Goal: Task Accomplishment & Management: Use online tool/utility

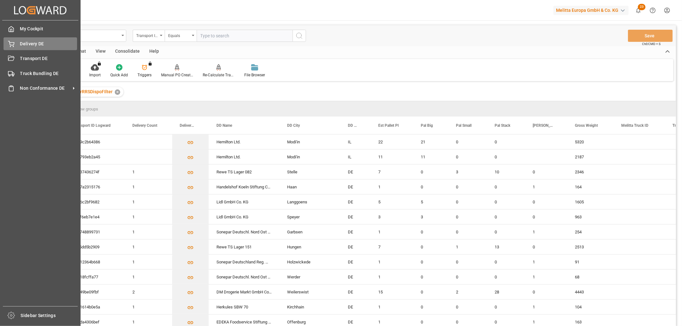
click at [18, 43] on div "Delivery DE Delivery DE" at bounding box center [41, 43] width 74 height 12
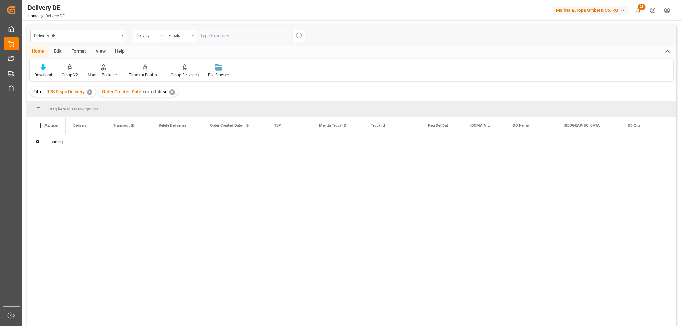
click at [143, 38] on div "Delivery" at bounding box center [147, 34] width 22 height 7
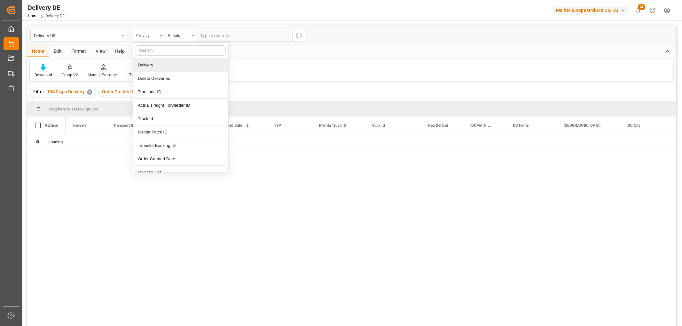
click at [149, 66] on div "Delivery" at bounding box center [180, 65] width 95 height 13
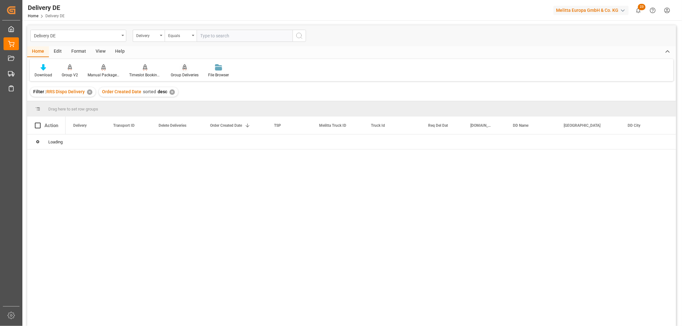
click at [181, 35] on div "Equals" at bounding box center [179, 34] width 22 height 7
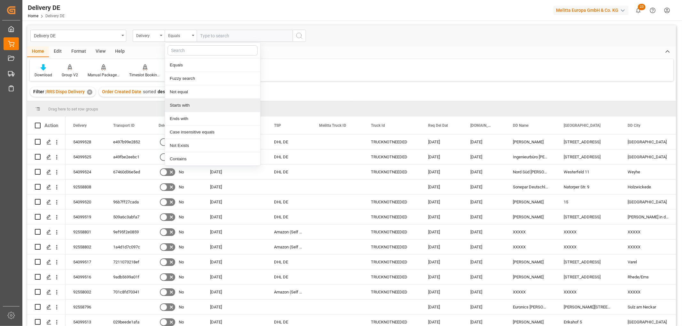
click at [184, 106] on div "Starts with" at bounding box center [212, 105] width 95 height 13
click at [205, 34] on input "text" at bounding box center [245, 36] width 96 height 12
type input "92558659"
click at [300, 35] on icon "search button" at bounding box center [299, 36] width 8 height 8
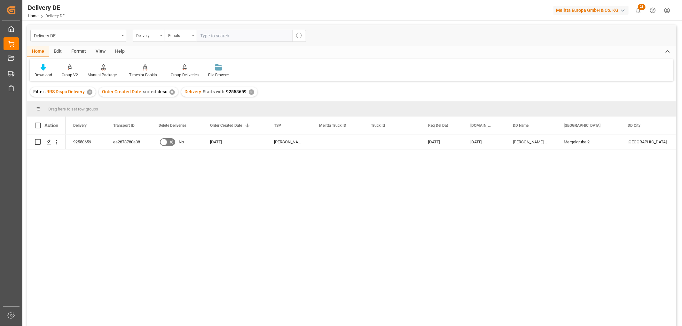
click at [250, 92] on div "✕" at bounding box center [251, 92] width 5 height 5
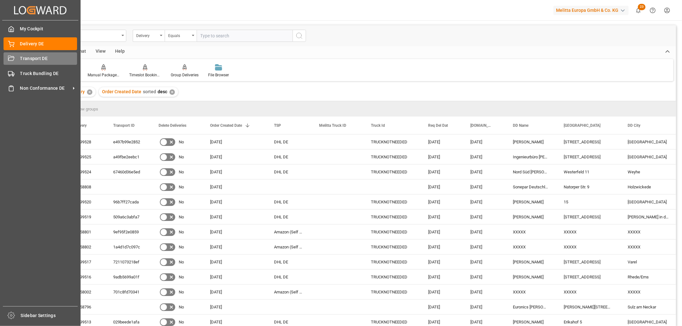
click at [23, 59] on span "Transport DE" at bounding box center [48, 58] width 57 height 7
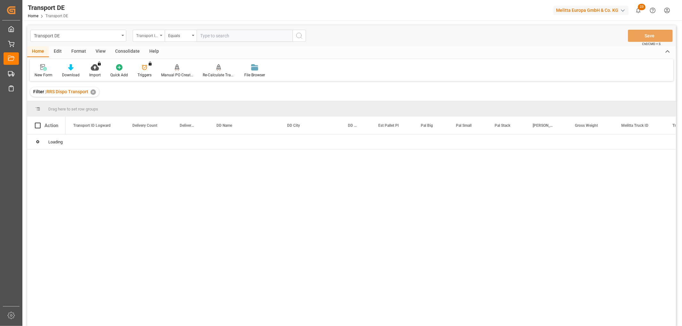
click at [147, 35] on div "Transport ID Logward" at bounding box center [147, 34] width 22 height 7
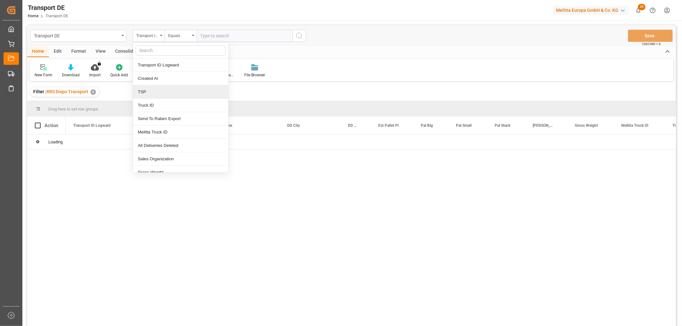
click at [154, 91] on div "TSP" at bounding box center [180, 91] width 95 height 13
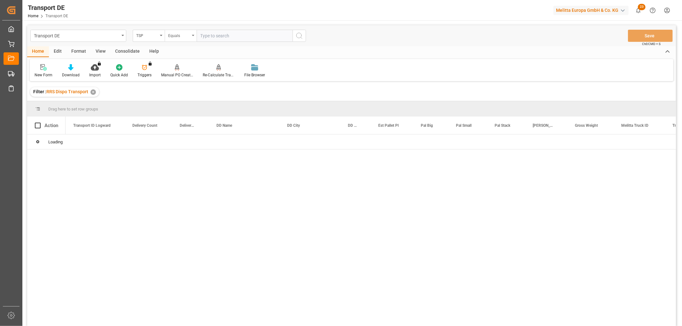
click at [177, 38] on div "Equals" at bounding box center [179, 34] width 22 height 7
click at [184, 106] on div "Starts with" at bounding box center [212, 105] width 95 height 13
click at [205, 34] on input "text" at bounding box center [245, 36] width 96 height 12
type input "Hartmann"
click at [302, 35] on icon "search button" at bounding box center [299, 36] width 8 height 8
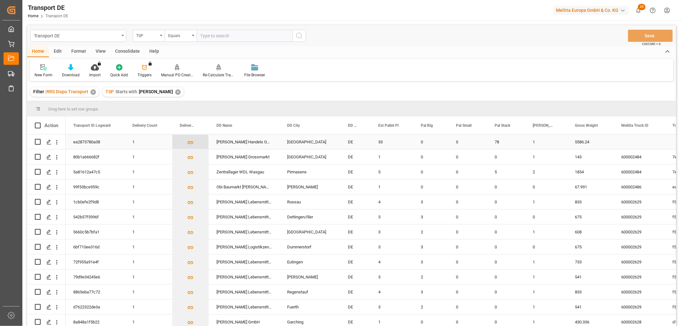
click at [189, 142] on icon "Press SPACE to select this row." at bounding box center [190, 142] width 7 height 7
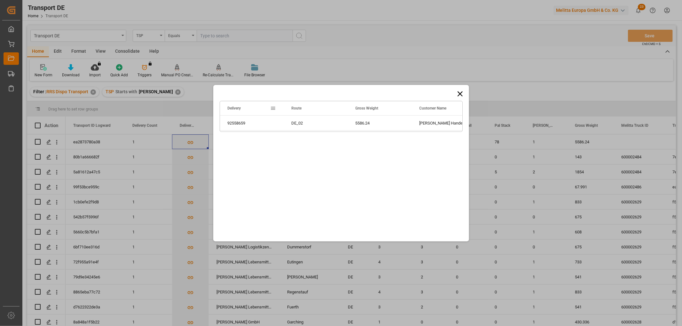
click at [460, 94] on icon at bounding box center [459, 93] width 5 height 5
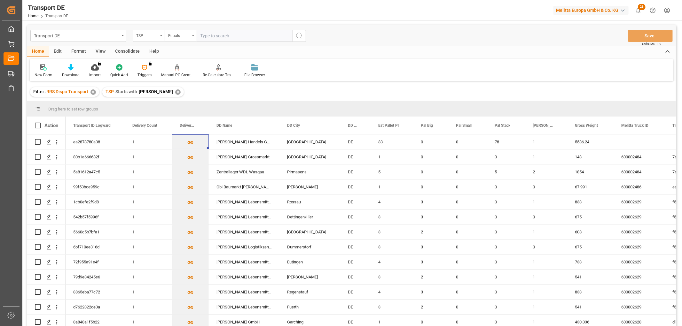
click at [129, 47] on div "Consolidate" at bounding box center [127, 51] width 34 height 11
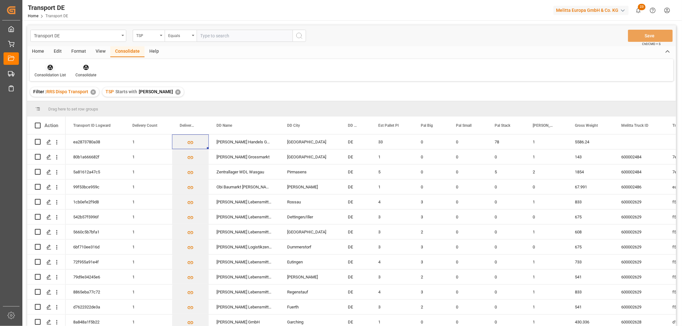
click at [50, 68] on icon at bounding box center [50, 67] width 6 height 6
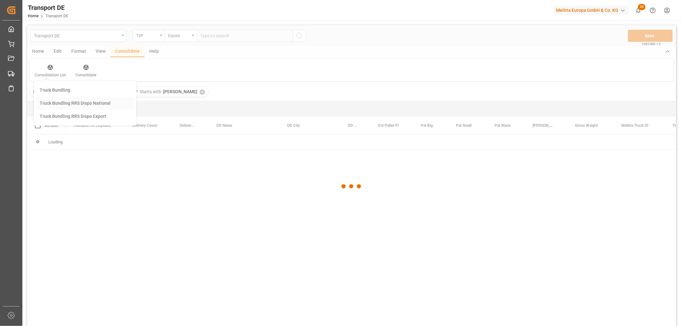
click at [52, 101] on div "Transport DE TSP Equals Save Ctrl/CMD + S Home Edit Format View Consolidate Hel…" at bounding box center [351, 184] width 649 height 318
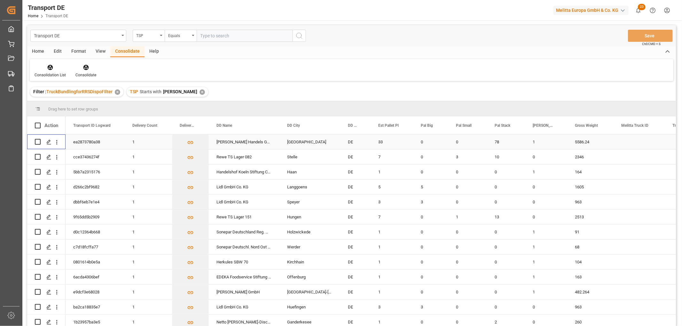
click at [36, 142] on input "Press Space to toggle row selection (unchecked)" at bounding box center [38, 142] width 6 height 6
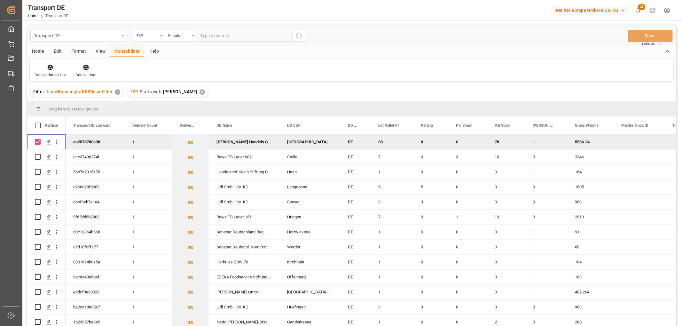
click at [85, 67] on icon at bounding box center [85, 67] width 5 height 5
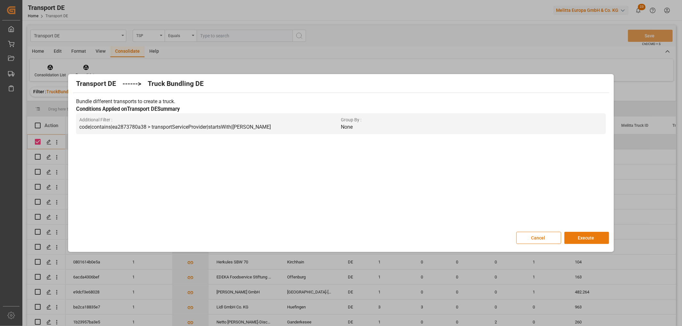
click at [595, 235] on button "Execute" at bounding box center [586, 238] width 45 height 12
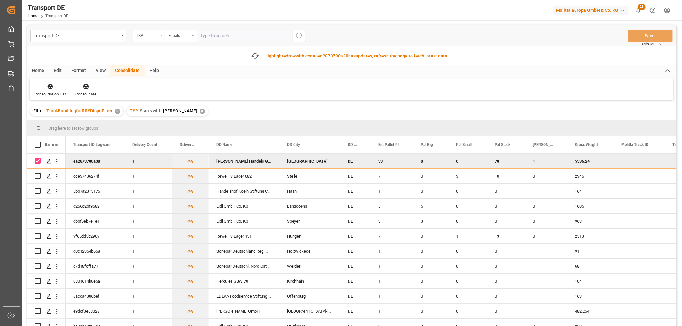
click at [38, 159] on input "Press Space to toggle row selection (checked)" at bounding box center [38, 161] width 6 height 6
checkbox input "false"
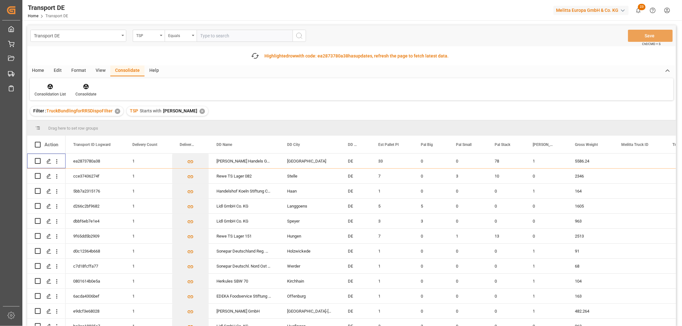
click at [200, 110] on div "✕" at bounding box center [202, 111] width 5 height 5
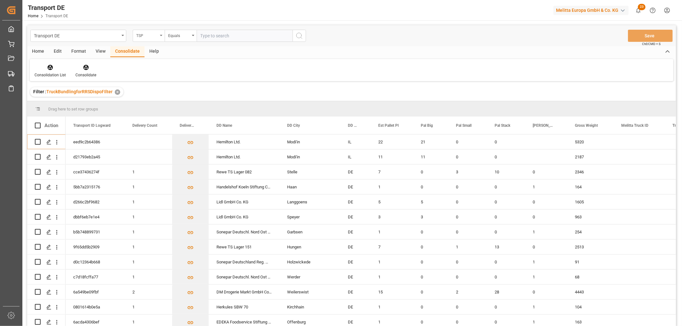
click at [146, 34] on div "TSP" at bounding box center [147, 34] width 22 height 7
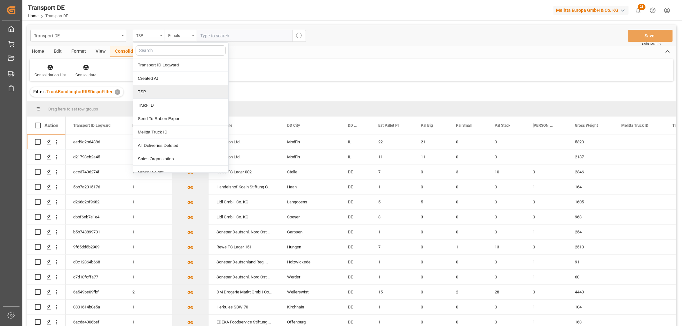
click at [159, 94] on div "TSP" at bounding box center [180, 91] width 95 height 13
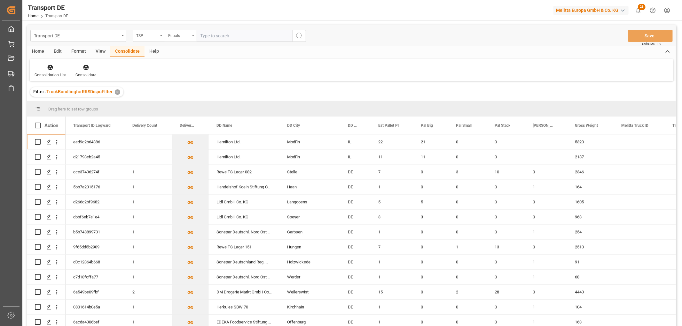
click at [178, 36] on div "Equals" at bounding box center [179, 34] width 22 height 7
click at [179, 106] on div "Starts with" at bounding box center [212, 105] width 95 height 13
click at [207, 34] on input "text" at bounding box center [245, 36] width 96 height 12
type input "LIT DE"
click at [298, 35] on icon "search button" at bounding box center [299, 36] width 8 height 8
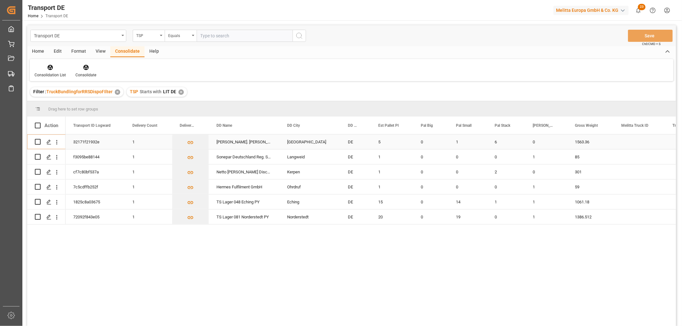
click at [39, 141] on input "Press Space to toggle row selection (unchecked)" at bounding box center [38, 142] width 6 height 6
checkbox input "true"
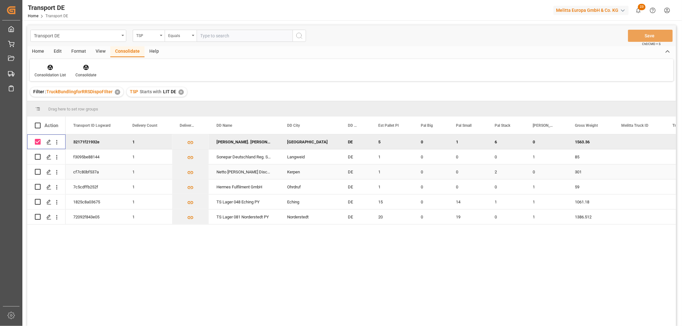
click at [39, 173] on input "Press Space to toggle row selection (unchecked)" at bounding box center [38, 172] width 6 height 6
checkbox input "true"
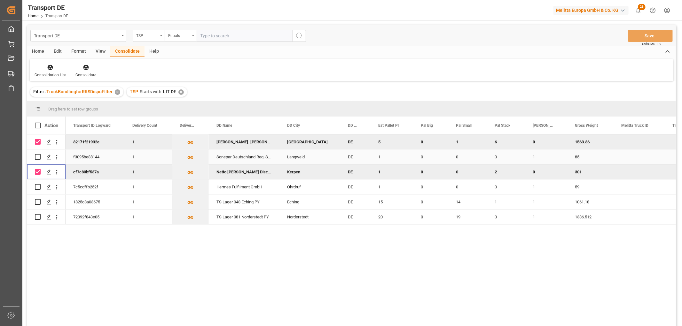
click at [38, 158] on input "Press Space to toggle row selection (unchecked)" at bounding box center [38, 157] width 6 height 6
checkbox input "true"
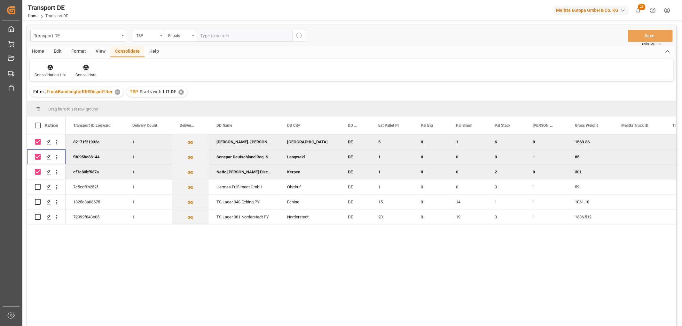
click at [87, 66] on icon at bounding box center [85, 67] width 5 height 5
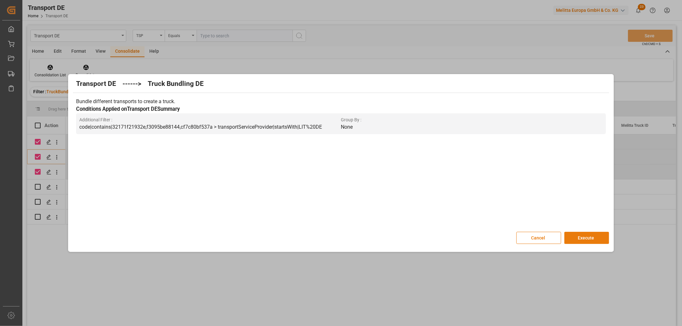
click at [587, 236] on button "Execute" at bounding box center [586, 238] width 45 height 12
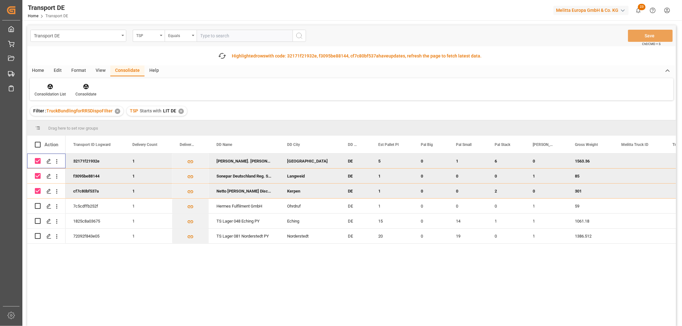
click at [37, 162] on input "Press Space to toggle row selection (checked)" at bounding box center [38, 161] width 6 height 6
checkbox input "false"
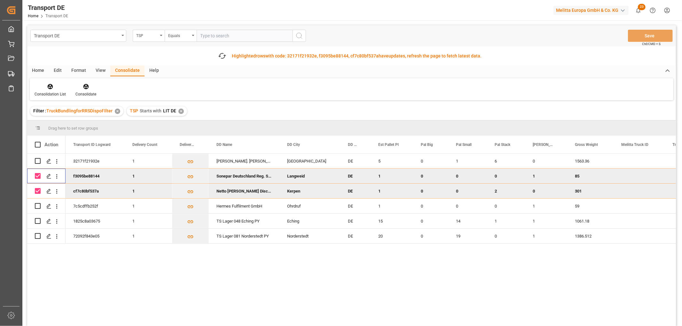
click at [36, 177] on input "Press Space to toggle row selection (checked)" at bounding box center [38, 176] width 6 height 6
checkbox input "false"
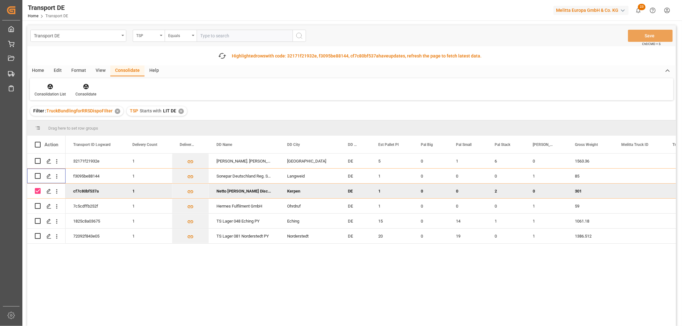
click at [38, 190] on input "Press Space to toggle row selection (checked)" at bounding box center [38, 191] width 6 height 6
checkbox input "false"
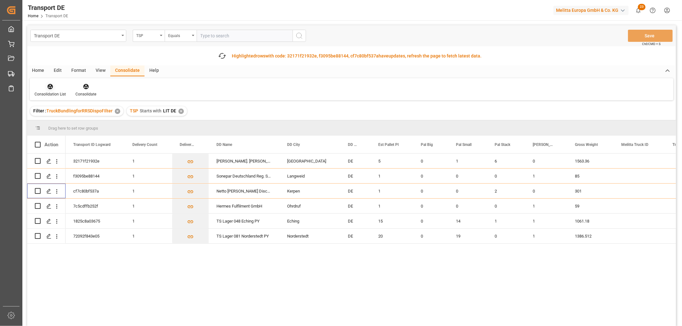
click at [49, 85] on icon at bounding box center [50, 86] width 5 height 5
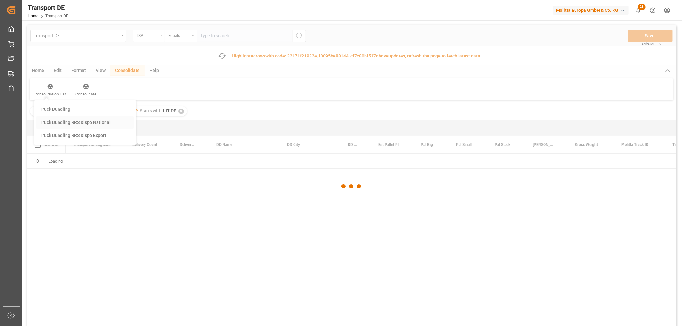
click at [56, 123] on div "Transport DE TSP Equals Save Ctrl/CMD + S Fetch latest updates Highlighted rows…" at bounding box center [351, 193] width 649 height 337
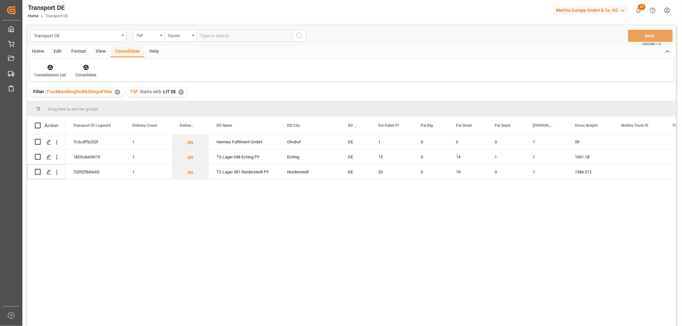
click at [181, 90] on div "✕" at bounding box center [180, 92] width 5 height 5
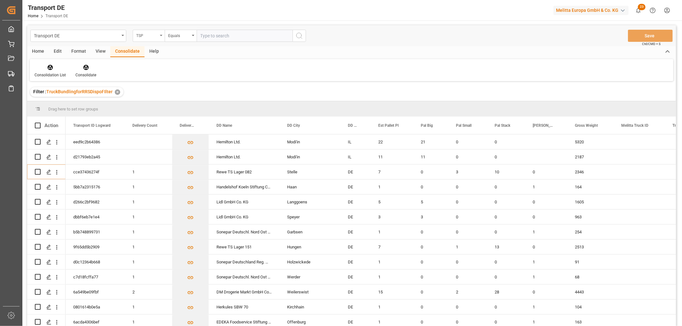
click at [145, 34] on div "TSP" at bounding box center [147, 34] width 22 height 7
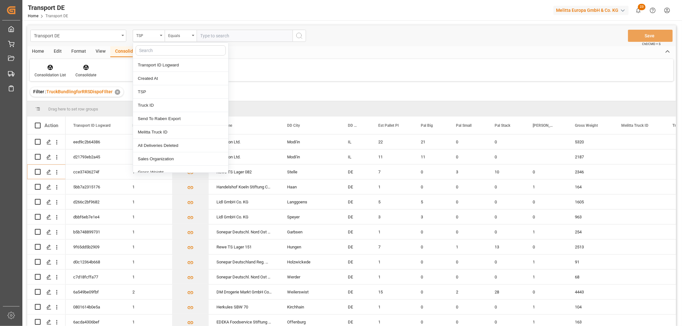
click at [145, 48] on input "text" at bounding box center [181, 50] width 90 height 10
type input "Rou"
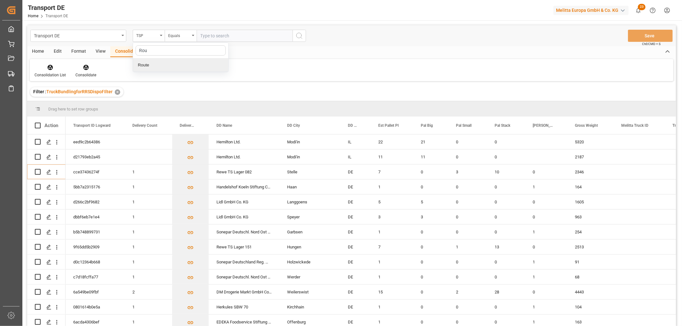
click at [149, 67] on div "Route" at bounding box center [180, 65] width 95 height 13
click at [215, 34] on input "text" at bounding box center [245, 36] width 96 height 12
type input "790"
click at [299, 34] on icon "search button" at bounding box center [299, 36] width 8 height 8
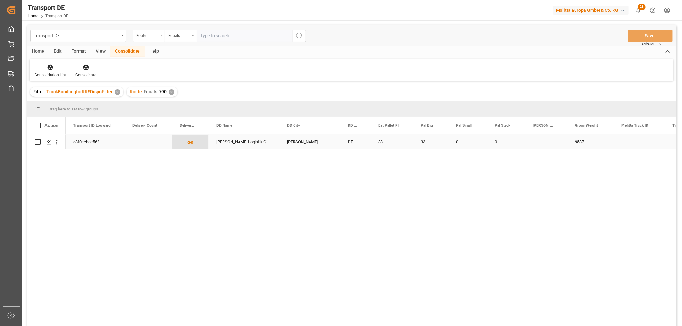
click at [189, 143] on icon "Press SPACE to select this row." at bounding box center [190, 142] width 7 height 7
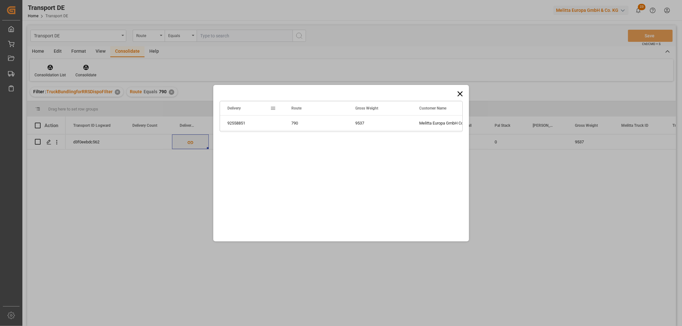
click at [460, 93] on icon at bounding box center [460, 94] width 9 height 9
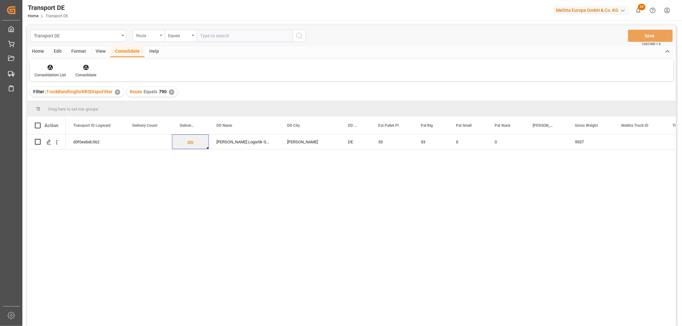
click at [143, 35] on div "Route" at bounding box center [147, 34] width 22 height 7
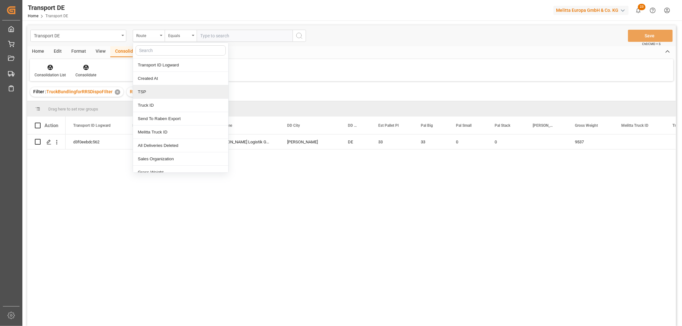
click at [143, 90] on div "TSP" at bounding box center [180, 91] width 95 height 13
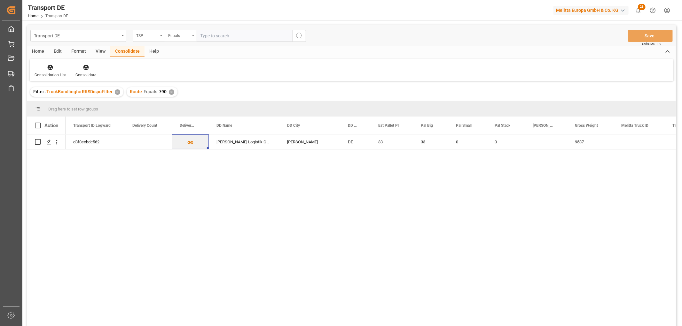
click at [177, 33] on div "Equals" at bounding box center [179, 34] width 22 height 7
click at [187, 106] on div "Starts with" at bounding box center [212, 105] width 95 height 13
click at [211, 36] on input "text" at bounding box center [245, 36] width 96 height 12
type input "Self pickup DE"
click at [297, 32] on icon "search button" at bounding box center [299, 36] width 8 height 8
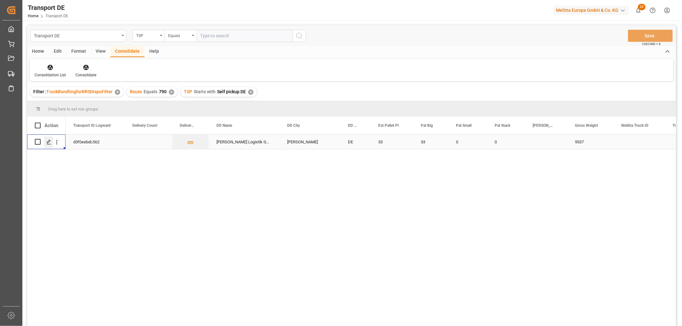
click at [48, 142] on icon "Press SPACE to select this row." at bounding box center [48, 142] width 5 height 5
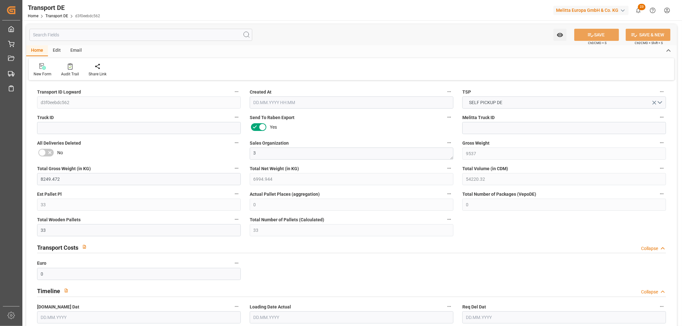
type input "9537"
type input "8249.472"
type input "6994.944"
type input "54220.32"
type input "33"
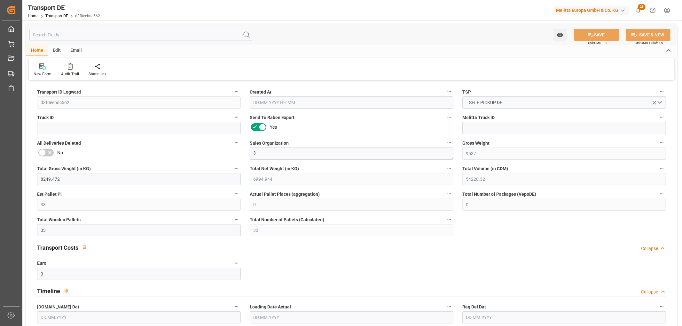
type input "0"
type input "33"
type input "0"
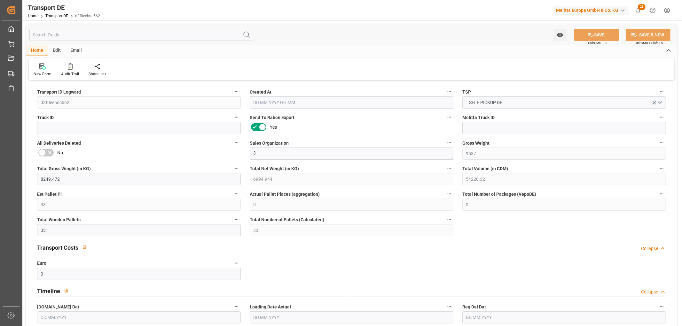
type input "49"
type input "0"
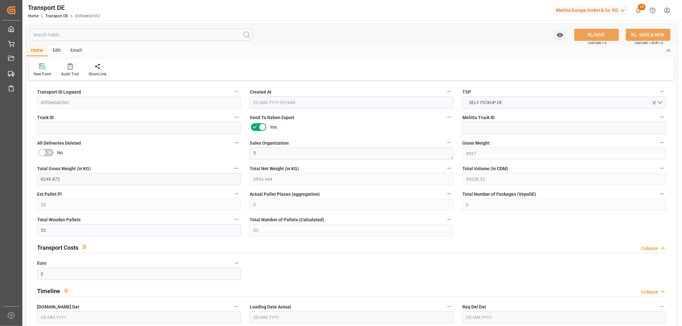
type input "0"
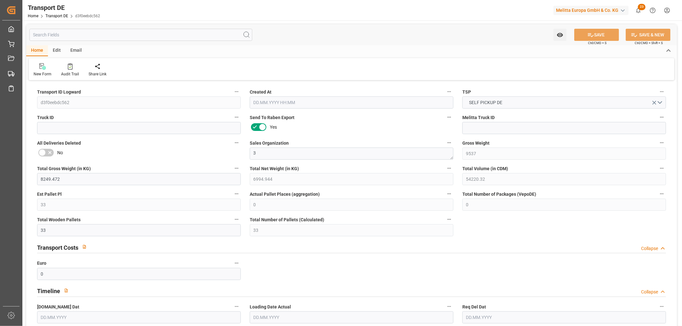
type input "0"
type input "33"
type input "0"
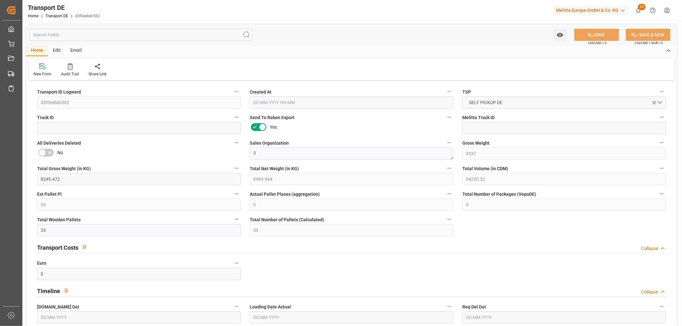
type input "0"
type input "16.09.2025 10:27"
type input "19.09.2025"
type input "22.09.2025"
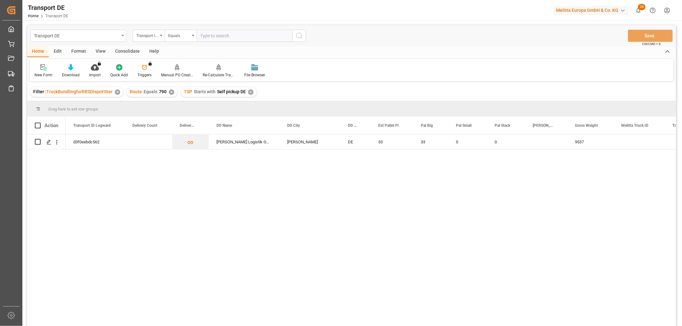
click at [123, 50] on div "Consolidate" at bounding box center [127, 51] width 34 height 11
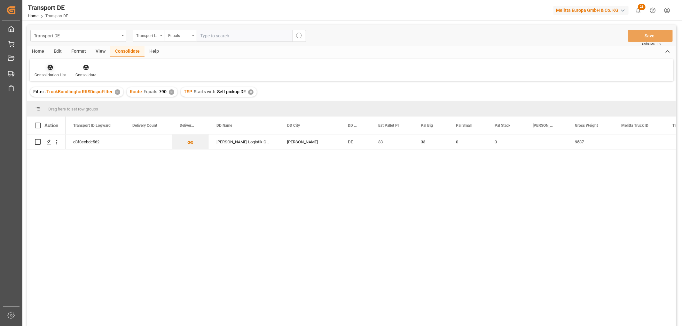
click at [50, 68] on icon at bounding box center [50, 67] width 6 height 6
click at [49, 104] on div "Transport DE Transport ID Logward Equals Save Ctrl/CMD + S Home Edit Format Vie…" at bounding box center [351, 184] width 649 height 318
click at [37, 143] on input "Press Space to toggle row selection (unchecked)" at bounding box center [38, 142] width 6 height 6
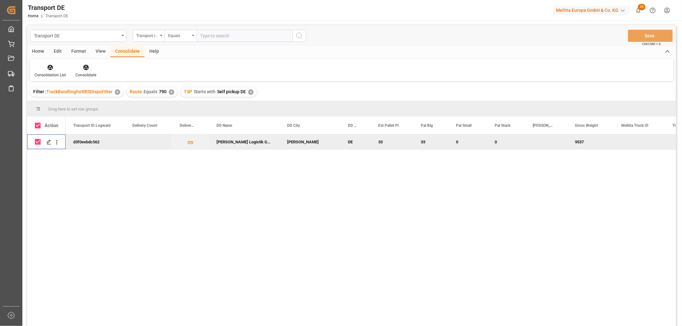
click at [84, 66] on icon at bounding box center [85, 67] width 5 height 5
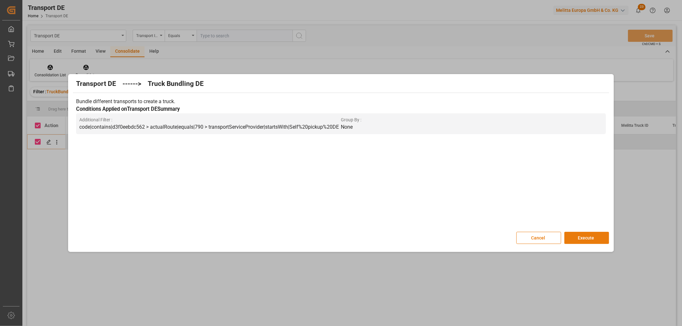
click at [586, 238] on button "Execute" at bounding box center [586, 238] width 45 height 12
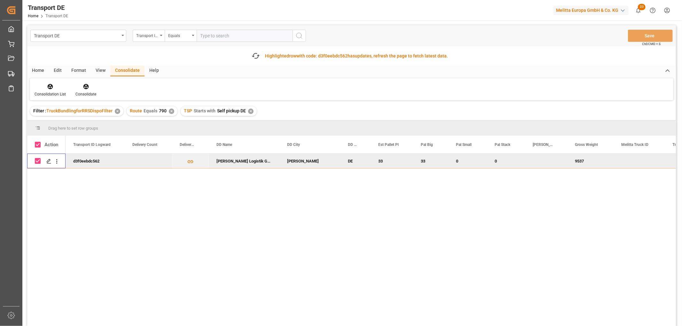
click at [37, 161] on input "Press Space to toggle row selection (checked)" at bounding box center [38, 161] width 6 height 6
checkbox input "false"
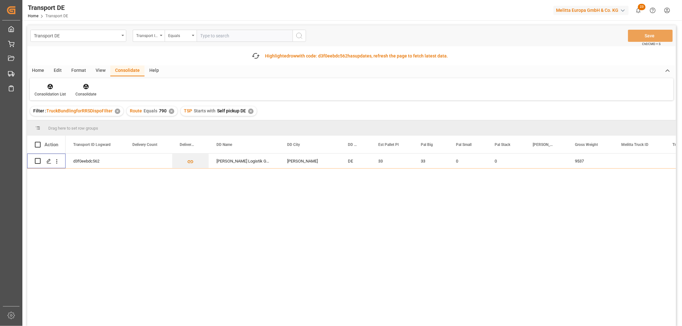
click at [169, 109] on div "✕" at bounding box center [171, 111] width 5 height 5
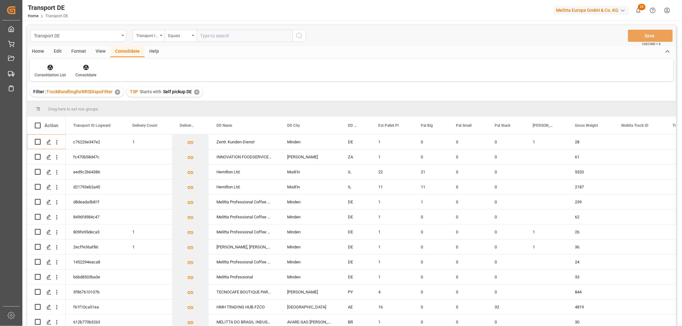
click at [49, 68] on icon at bounding box center [50, 67] width 6 height 6
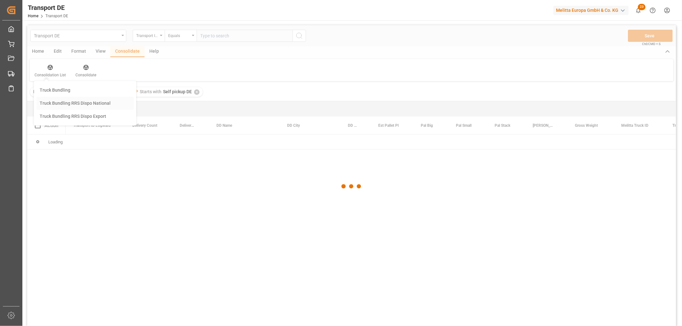
click at [56, 103] on div "Transport DE Transport ID Logward Equals Save Ctrl/CMD + S Home Edit Format Vie…" at bounding box center [351, 184] width 649 height 318
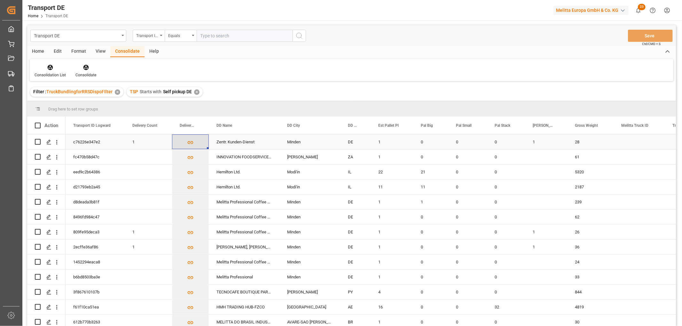
click at [190, 142] on icon "Press SPACE to select this row." at bounding box center [191, 142] width 6 height 3
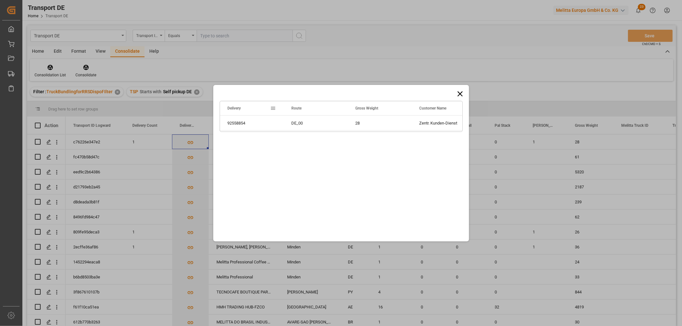
click at [459, 95] on icon at bounding box center [460, 94] width 9 height 9
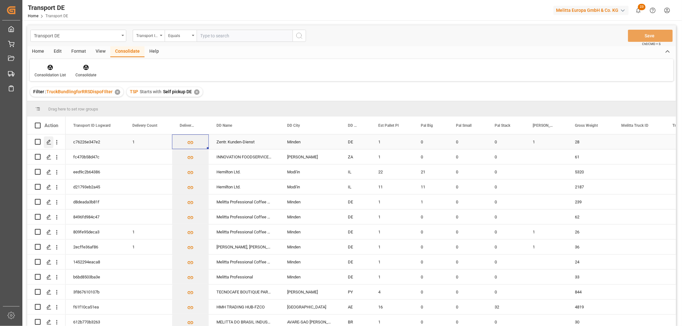
click at [48, 142] on polygon "Press SPACE to select this row." at bounding box center [48, 141] width 3 height 3
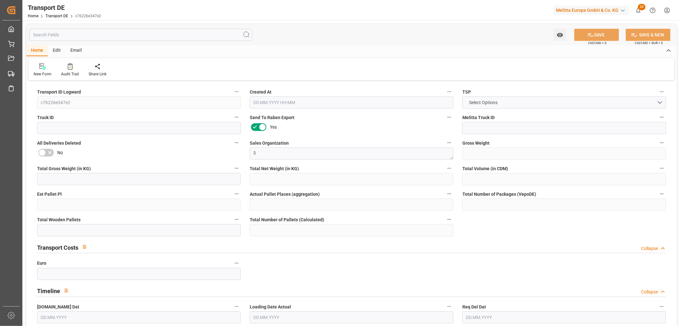
type input "28"
type input "3.886"
type input "2.959"
type input "165.84"
type input "1"
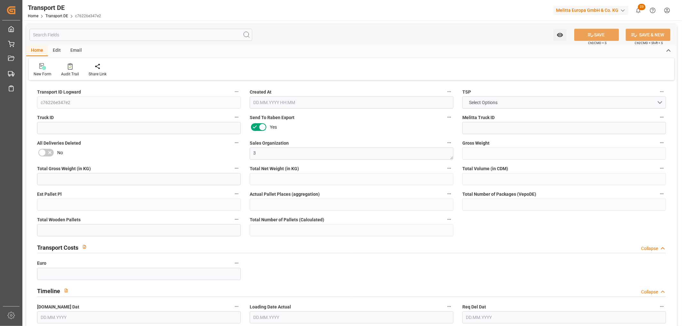
type input "0"
type input "1"
type input "0"
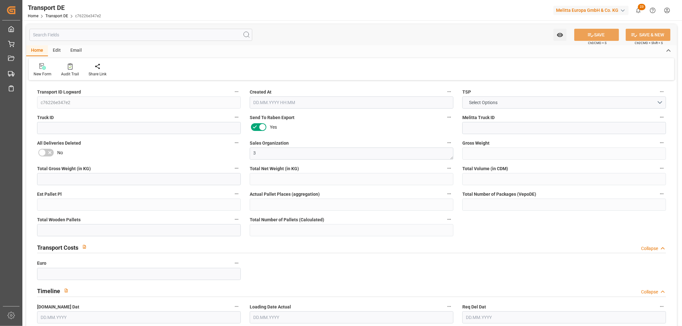
type input "32"
type input "0"
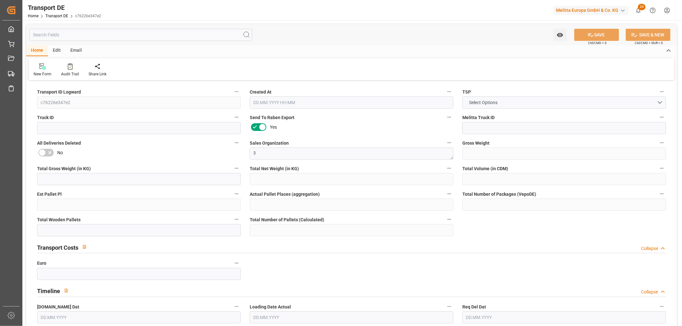
type input "0"
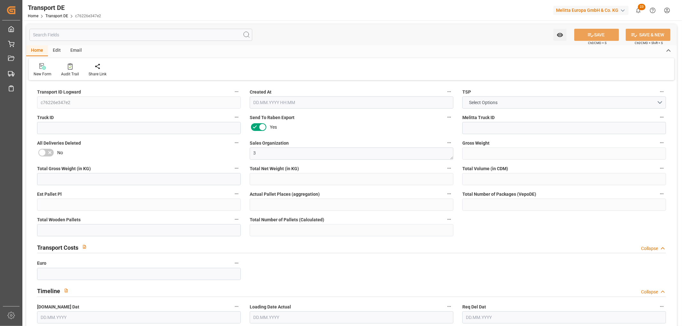
type input "0"
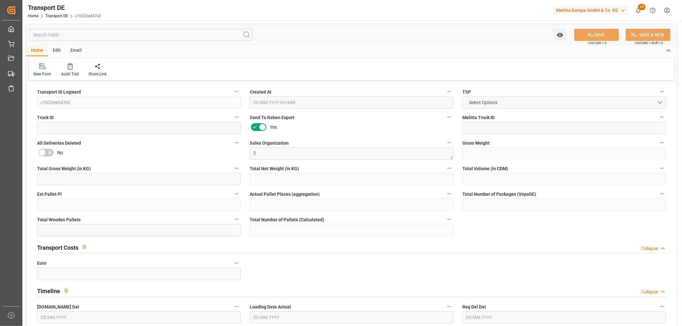
type input "0"
type input "1"
type input "0"
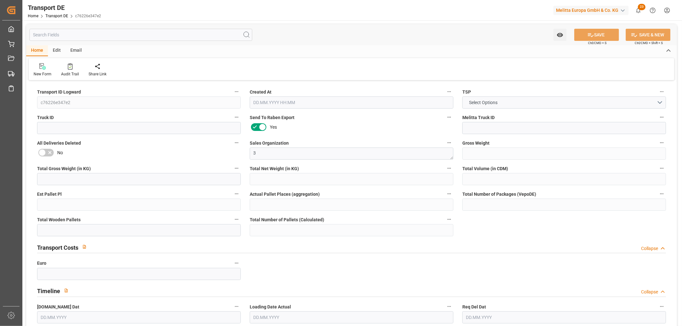
type input "0"
type input "3.039"
type input "0"
type input "16.09.2025 10:31"
type input "18.09.2025"
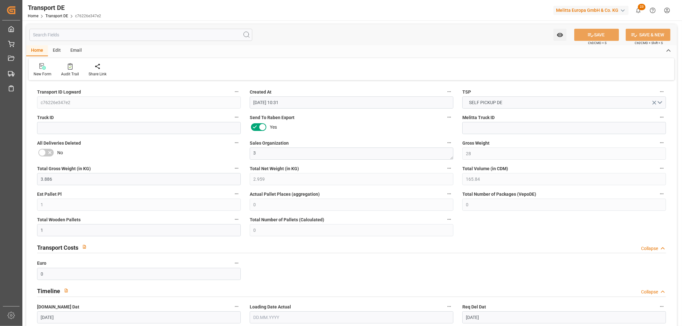
type input "18.09.2025"
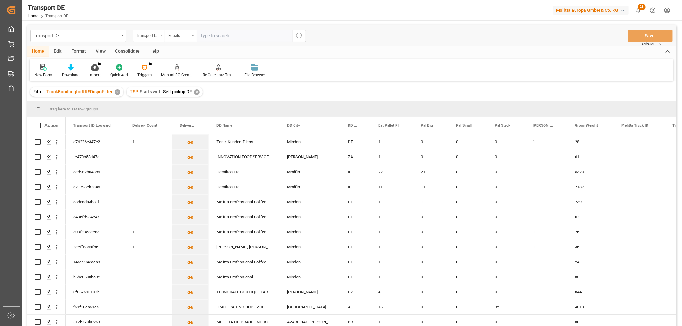
click at [120, 49] on div "Consolidate" at bounding box center [127, 51] width 34 height 11
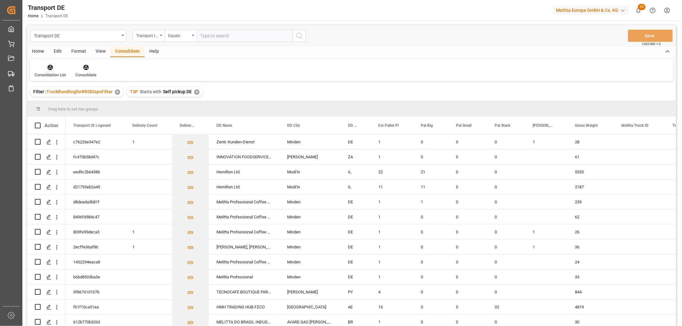
click at [52, 68] on icon at bounding box center [50, 67] width 5 height 5
click at [55, 103] on div "Transport DE Transport ID Logward Equals Save Ctrl/CMD + S Home Edit Format Vie…" at bounding box center [351, 184] width 649 height 318
click at [37, 143] on input "Press Space to toggle row selection (unchecked)" at bounding box center [38, 142] width 6 height 6
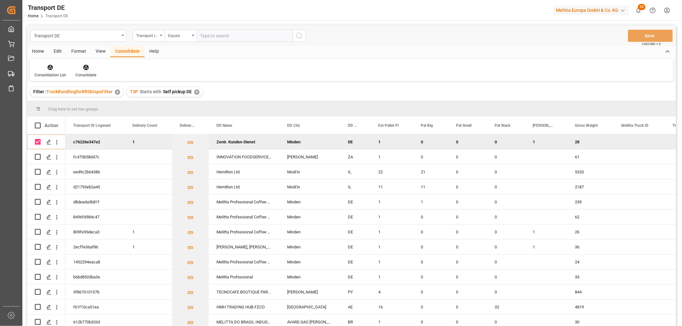
click at [84, 67] on icon at bounding box center [85, 67] width 5 height 5
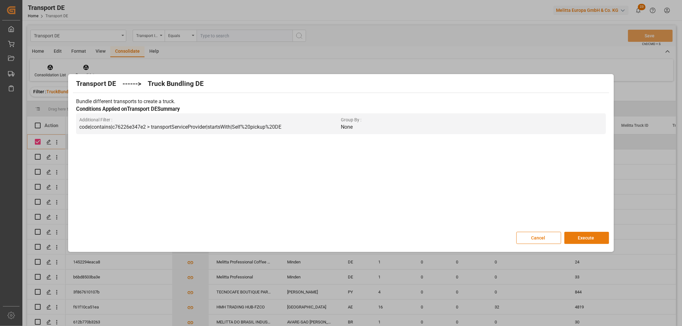
click at [587, 235] on button "Execute" at bounding box center [586, 238] width 45 height 12
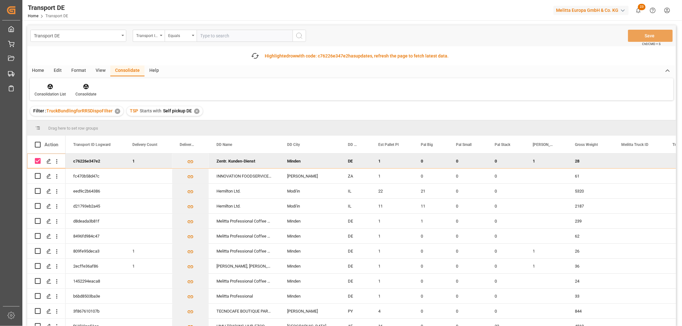
click at [38, 161] on input "Press Space to toggle row selection (checked)" at bounding box center [38, 161] width 6 height 6
checkbox input "false"
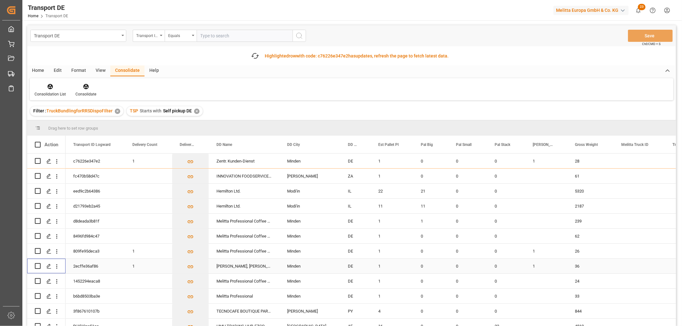
click at [38, 265] on input "Press Space to toggle row selection (unchecked)" at bounding box center [38, 266] width 6 height 6
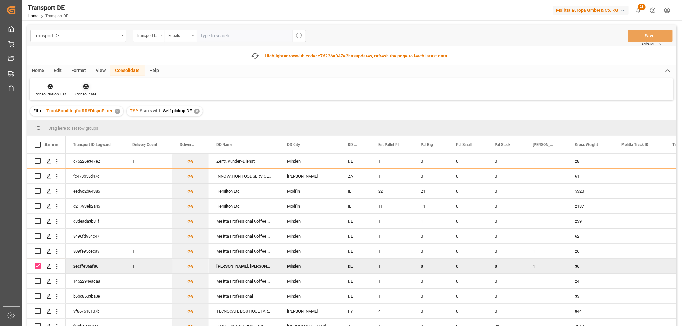
click at [86, 86] on icon at bounding box center [85, 86] width 5 height 5
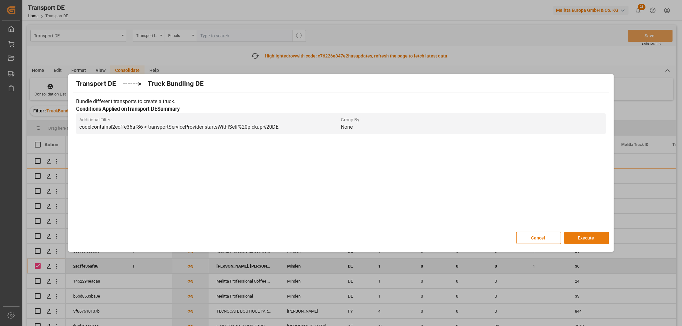
click at [588, 239] on button "Execute" at bounding box center [586, 238] width 45 height 12
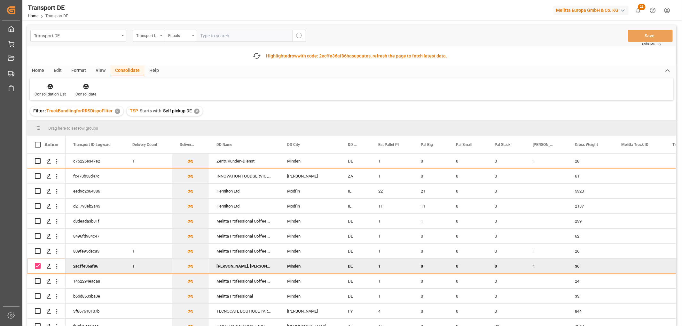
click at [36, 265] on input "Press Space to toggle row selection (checked)" at bounding box center [38, 266] width 6 height 6
checkbox input "false"
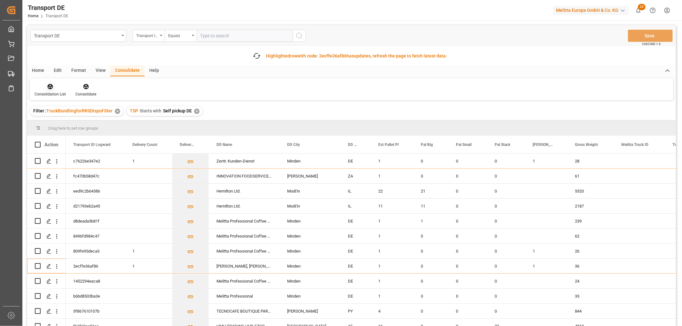
click at [50, 87] on icon at bounding box center [50, 86] width 6 height 6
click at [58, 123] on div "Transport DE Transport ID Logward Equals Save Ctrl/CMD + S Fetch latest updates…" at bounding box center [351, 193] width 649 height 337
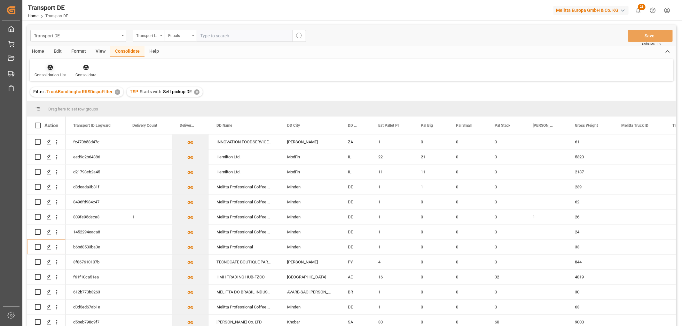
click at [49, 68] on icon at bounding box center [50, 67] width 5 height 5
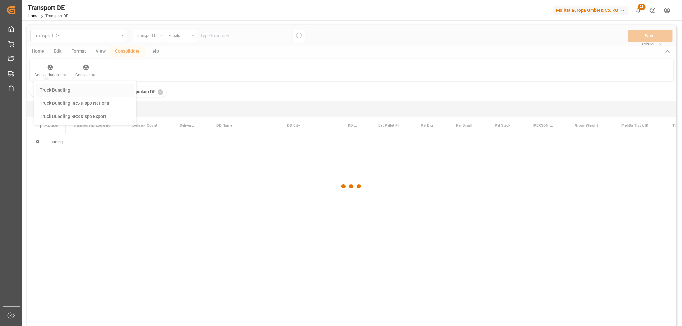
click at [53, 90] on div "Transport DE Transport ID Logward Equals Save Ctrl/CMD + S Home Edit Format Vie…" at bounding box center [351, 184] width 649 height 318
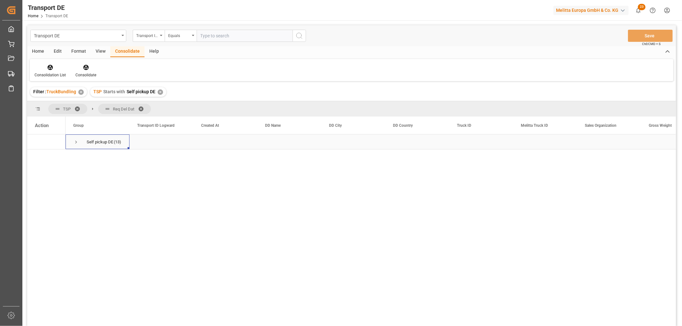
click at [76, 143] on span "Press SPACE to select this row." at bounding box center [76, 142] width 6 height 6
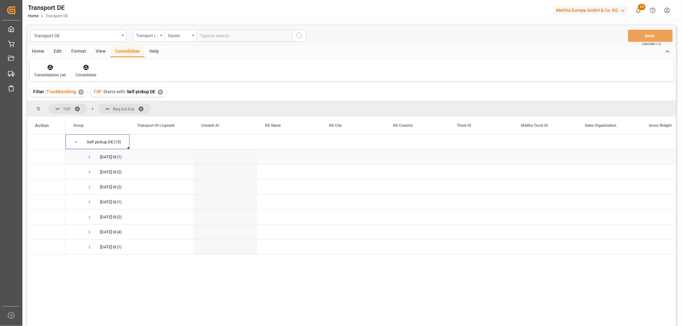
click at [90, 157] on span "Press SPACE to select this row." at bounding box center [90, 157] width 6 height 6
click at [89, 172] on span "Press SPACE to select this row." at bounding box center [90, 172] width 6 height 6
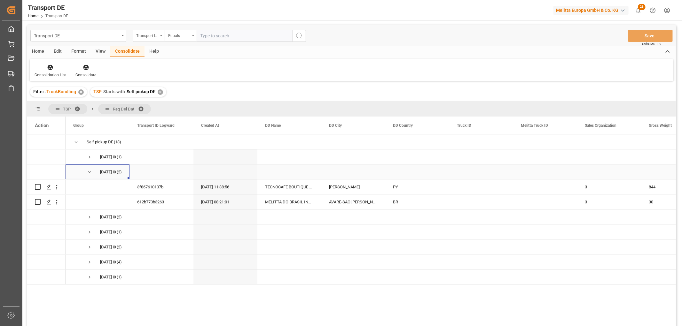
click at [88, 172] on span "Press SPACE to select this row." at bounding box center [90, 172] width 6 height 6
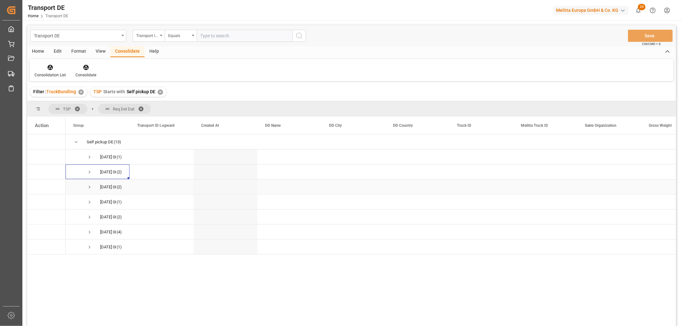
click at [90, 186] on span "Press SPACE to select this row." at bounding box center [90, 187] width 6 height 6
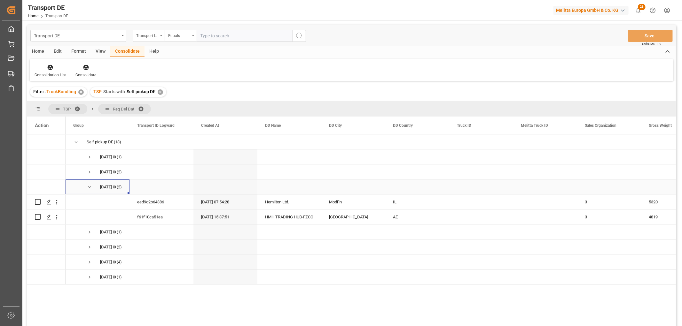
click at [90, 186] on span "Press SPACE to select this row." at bounding box center [90, 187] width 6 height 6
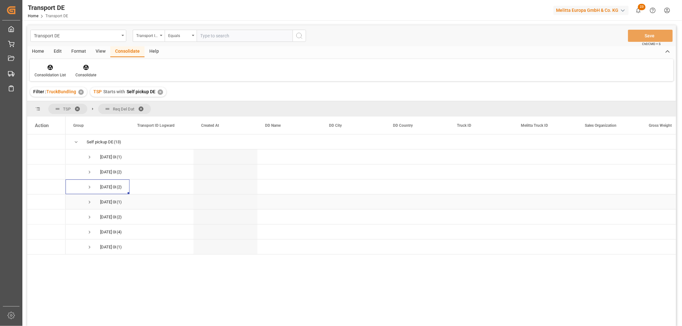
click at [90, 202] on span "Press SPACE to select this row." at bounding box center [90, 203] width 6 height 6
click at [91, 202] on span "Press SPACE to select this row." at bounding box center [90, 203] width 6 height 6
click at [88, 218] on span "Press SPACE to select this row." at bounding box center [90, 218] width 6 height 6
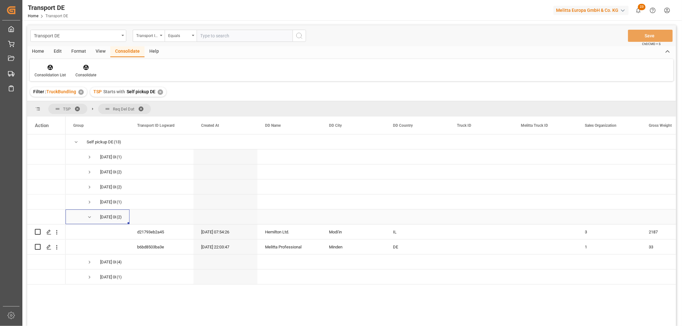
click at [89, 216] on span "Press SPACE to select this row." at bounding box center [90, 218] width 6 height 6
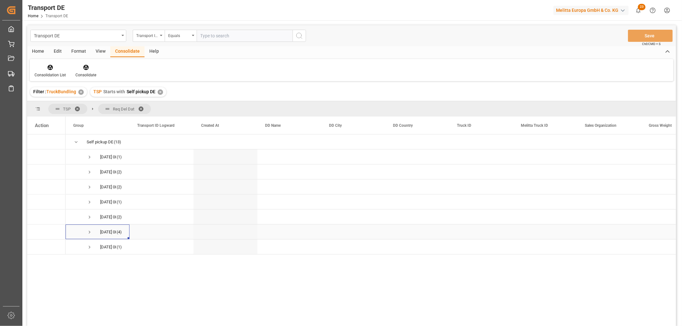
click at [89, 232] on span "Press SPACE to select this row." at bounding box center [90, 233] width 6 height 6
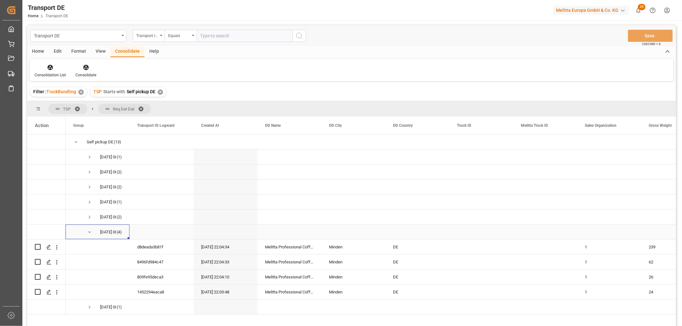
click at [91, 232] on span "Press SPACE to select this row." at bounding box center [90, 233] width 6 height 6
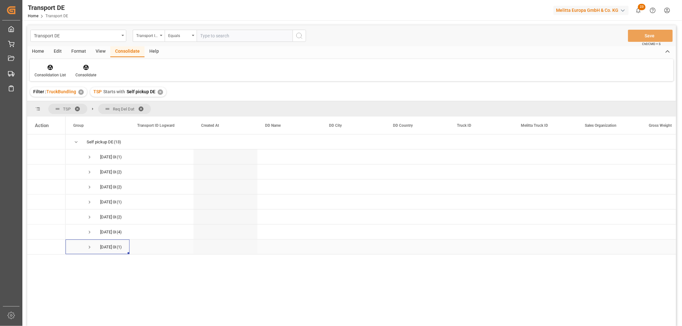
click at [90, 247] on span "Press SPACE to select this row." at bounding box center [90, 248] width 6 height 6
click at [89, 247] on span "Press SPACE to select this row." at bounding box center [90, 248] width 6 height 6
click at [76, 140] on span "Press SPACE to select this row." at bounding box center [76, 142] width 6 height 6
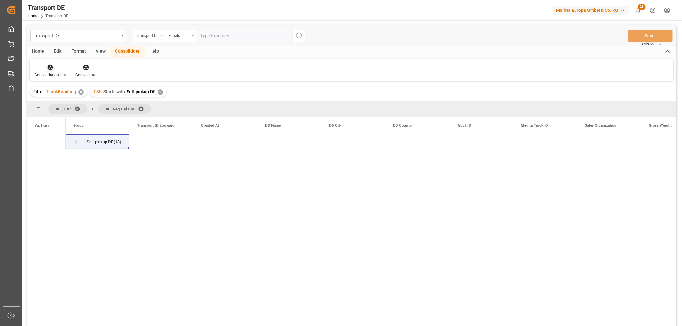
click at [50, 68] on icon at bounding box center [50, 67] width 5 height 5
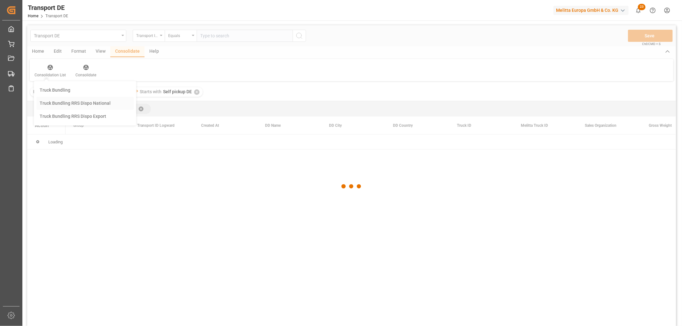
click at [60, 103] on div "Transport DE Transport ID Logward Equals Save Ctrl/CMD + S Home Edit Format Vie…" at bounding box center [351, 184] width 649 height 318
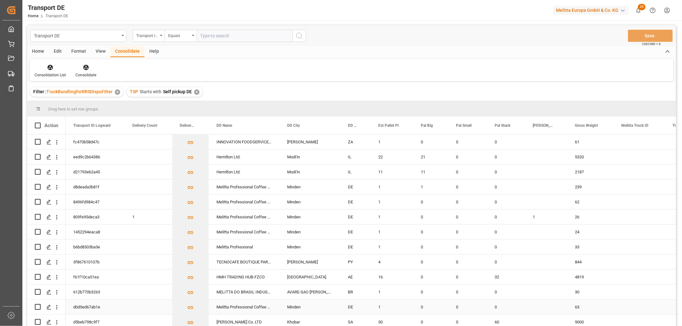
click at [38, 306] on input "Press Space to toggle row selection (unchecked)" at bounding box center [38, 307] width 6 height 6
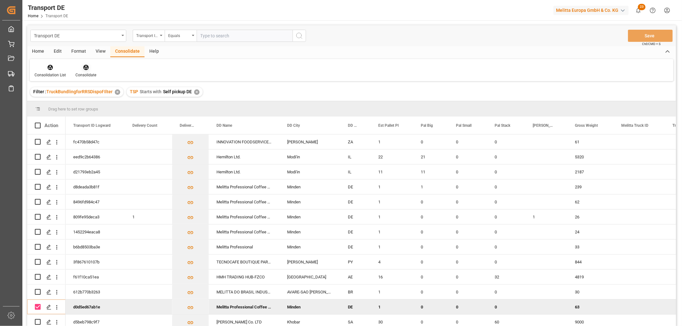
click at [85, 69] on icon at bounding box center [85, 67] width 5 height 5
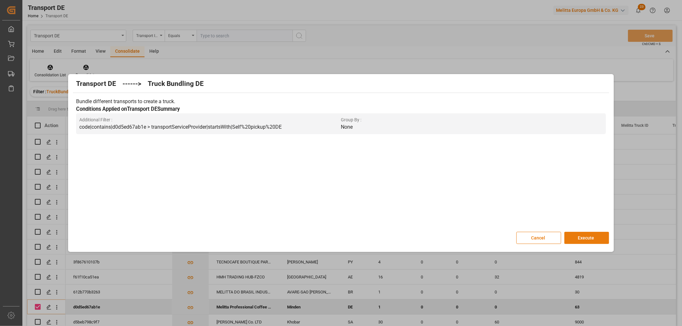
click at [592, 238] on button "Execute" at bounding box center [586, 238] width 45 height 12
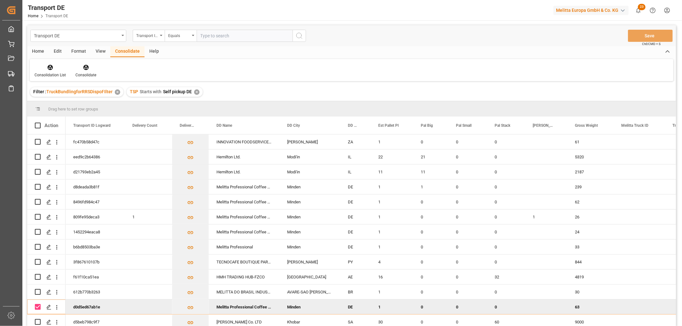
click at [38, 304] on input "Press Space to toggle row selection (checked)" at bounding box center [38, 307] width 6 height 6
checkbox input "false"
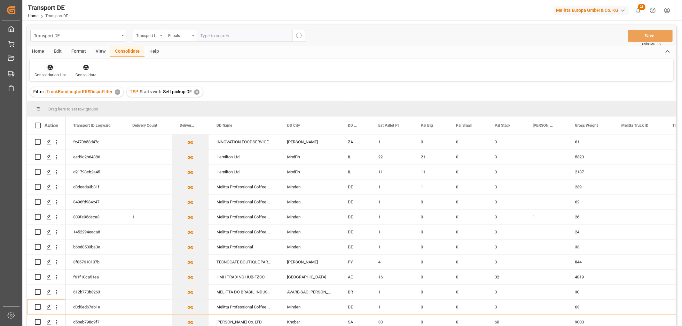
click at [50, 68] on icon at bounding box center [50, 67] width 6 height 6
click at [62, 102] on div "Transport DE Transport ID Logward Equals Save Ctrl/CMD + S Home Edit Format Vie…" at bounding box center [351, 184] width 649 height 318
click at [196, 92] on div "✕" at bounding box center [196, 92] width 5 height 5
click at [153, 35] on div "Transport ID Logward" at bounding box center [147, 34] width 22 height 7
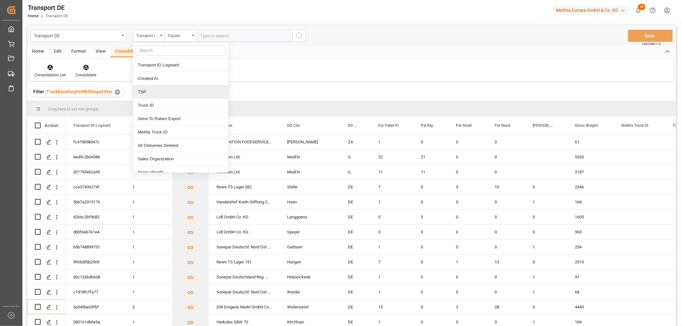
click at [154, 91] on div "TSP" at bounding box center [180, 91] width 95 height 13
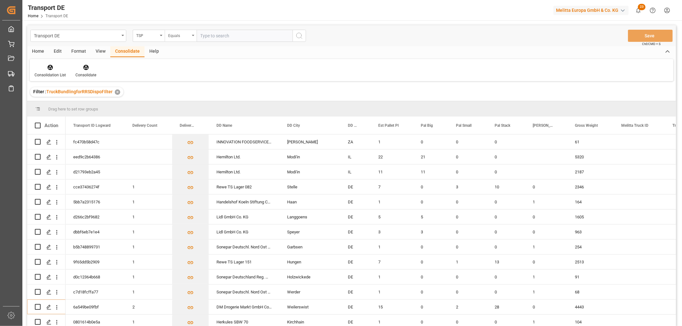
click at [176, 35] on div "Equals" at bounding box center [179, 34] width 22 height 7
click at [184, 104] on div "Starts with" at bounding box center [212, 105] width 95 height 13
click at [215, 35] on input "text" at bounding box center [245, 36] width 96 height 12
type input "Self pickup DE"
click at [300, 35] on icon "search button" at bounding box center [299, 36] width 8 height 8
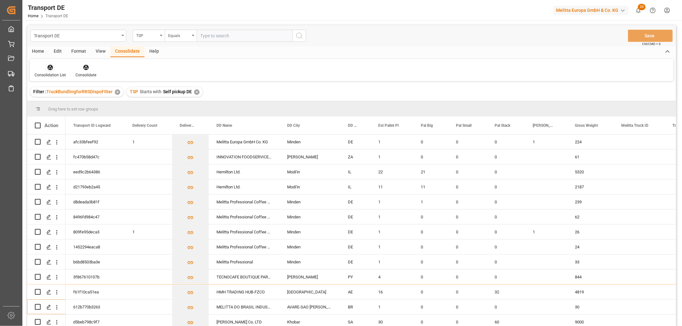
click at [51, 68] on icon at bounding box center [50, 67] width 6 height 6
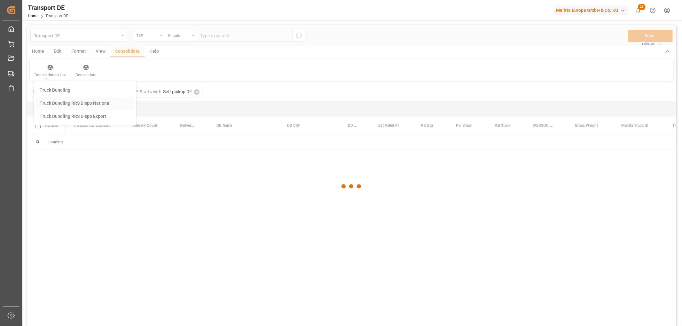
click at [63, 102] on div "Transport DE TSP Equals Save Ctrl/CMD + S Home Edit Format View Consolidate Hel…" at bounding box center [351, 184] width 649 height 318
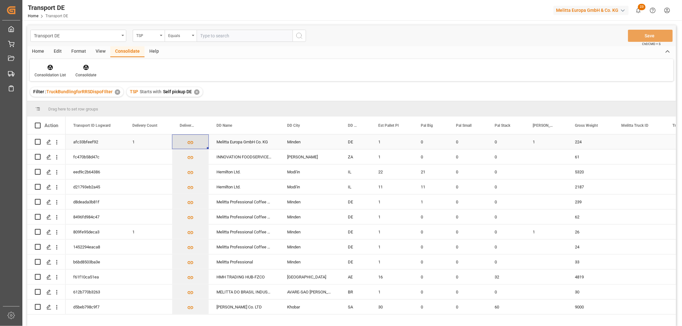
click at [189, 143] on icon "Press SPACE to select this row." at bounding box center [191, 142] width 6 height 3
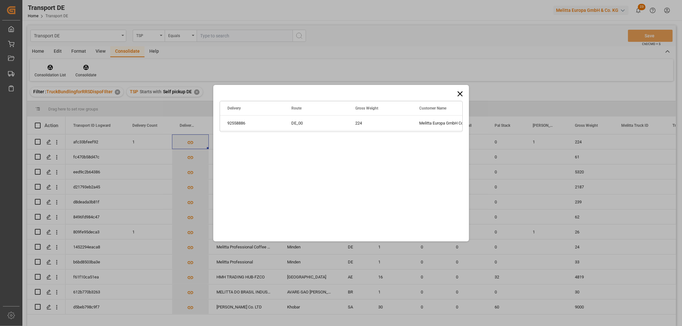
click at [458, 93] on icon at bounding box center [460, 94] width 9 height 9
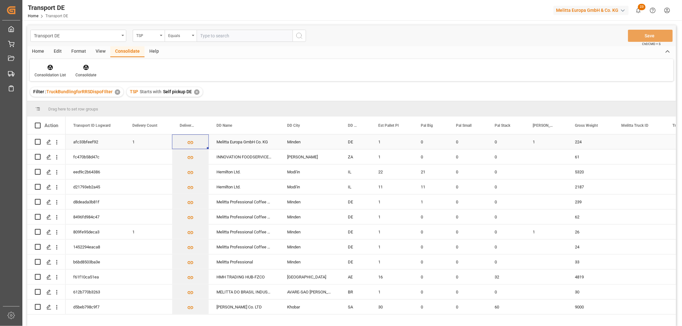
click at [38, 143] on input "Press Space to toggle row selection (unchecked)" at bounding box center [38, 142] width 6 height 6
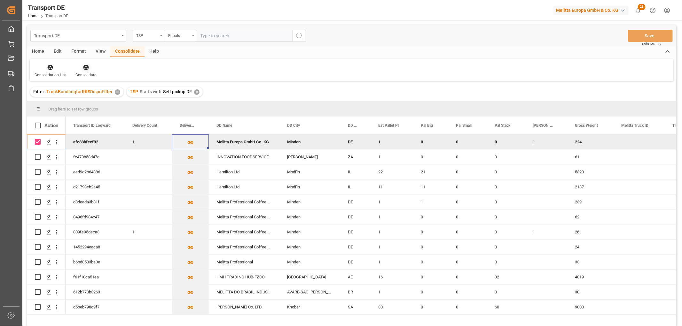
click at [84, 67] on icon at bounding box center [85, 67] width 5 height 5
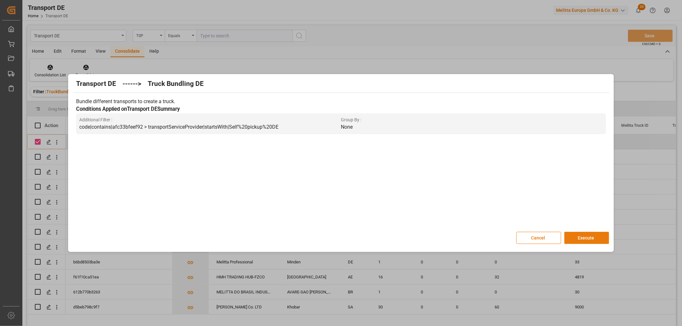
click at [586, 238] on button "Execute" at bounding box center [586, 238] width 45 height 12
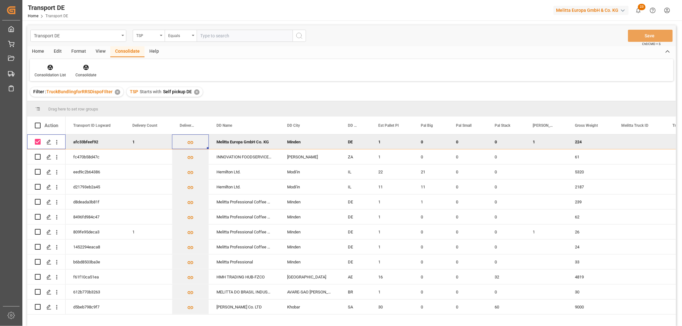
click at [37, 142] on input "Press Space to toggle row selection (checked)" at bounding box center [38, 142] width 6 height 6
checkbox input "false"
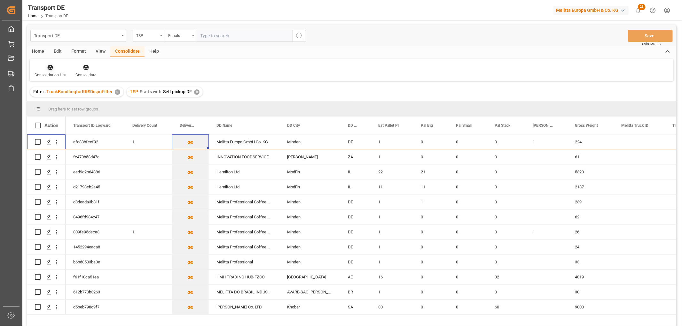
click at [48, 68] on icon at bounding box center [50, 67] width 5 height 5
click at [67, 102] on div "Transport DE TSP Equals Save Ctrl/CMD + S Home Edit Format View Consolidate Hel…" at bounding box center [351, 184] width 649 height 318
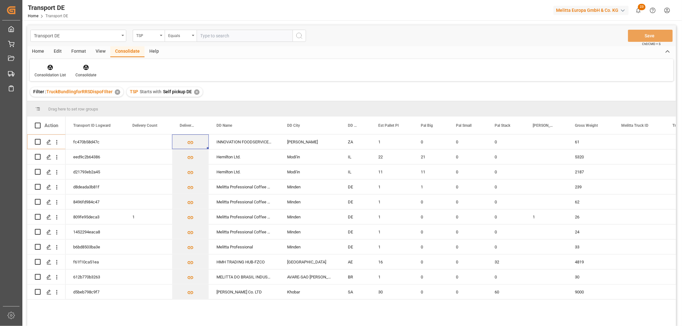
click at [194, 92] on div "✕" at bounding box center [196, 92] width 5 height 5
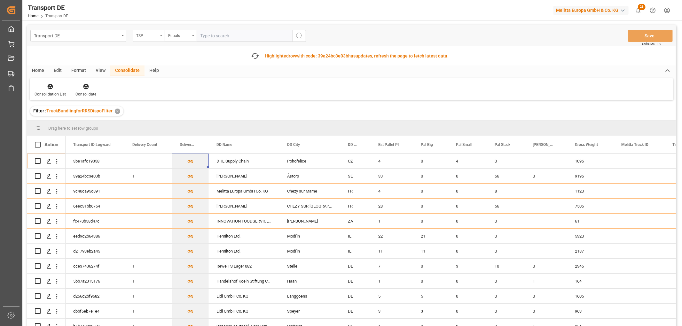
click at [146, 33] on div "TSP" at bounding box center [147, 34] width 22 height 7
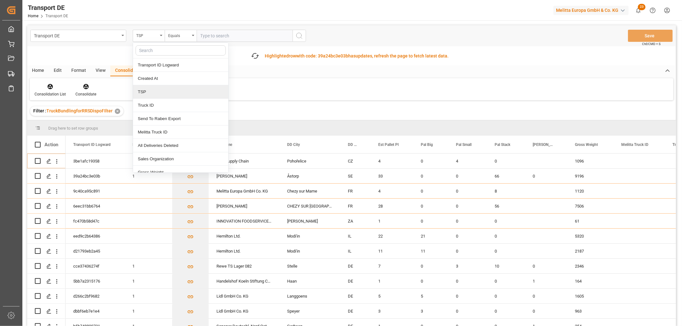
click at [156, 93] on div "TSP" at bounding box center [180, 91] width 95 height 13
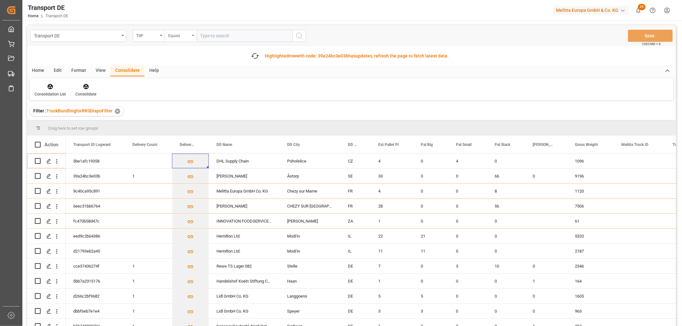
click at [177, 37] on div "Equals" at bounding box center [179, 34] width 22 height 7
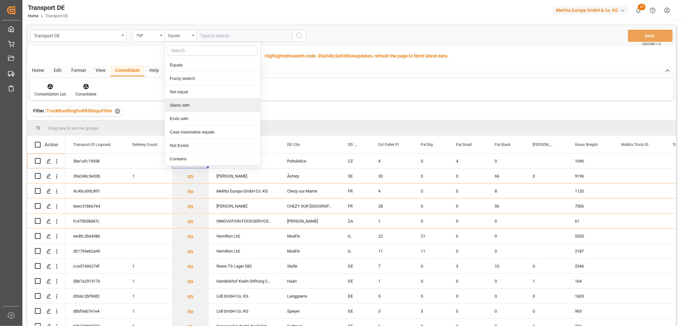
click at [182, 106] on div "Starts with" at bounding box center [212, 105] width 95 height 13
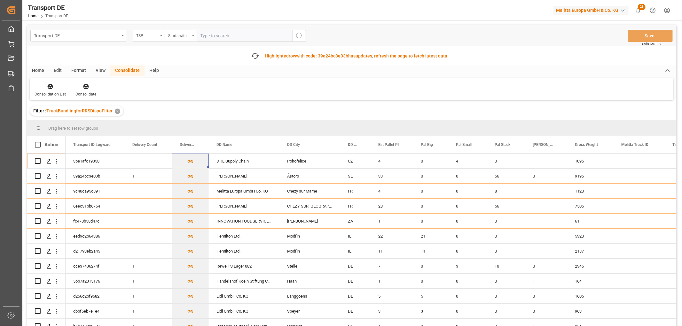
click at [209, 33] on input "text" at bounding box center [245, 36] width 96 height 12
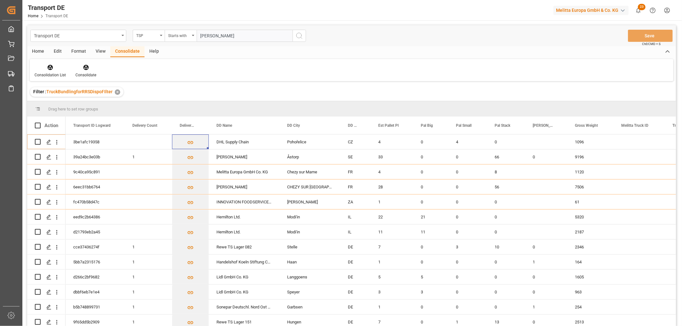
type input "Hartmann"
click at [298, 36] on icon "search button" at bounding box center [299, 36] width 8 height 8
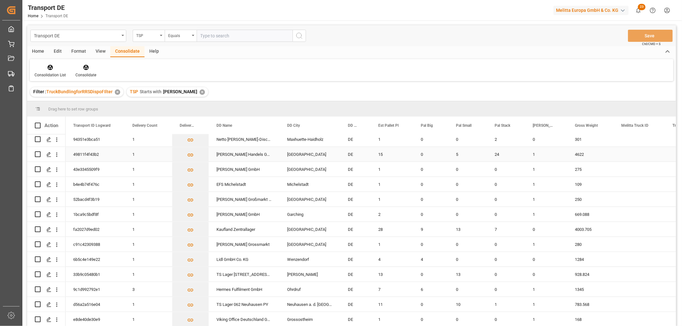
scroll to position [244, 0]
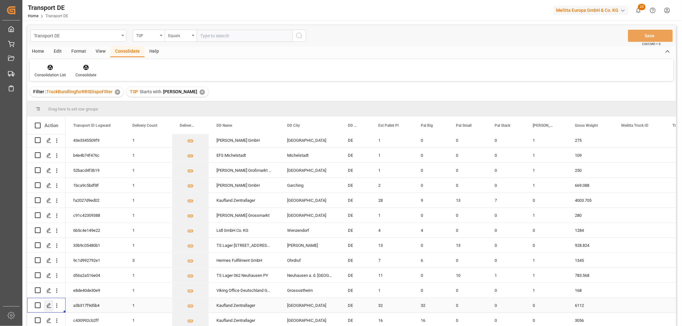
click at [49, 304] on polygon "Press SPACE to select this row." at bounding box center [48, 305] width 3 height 3
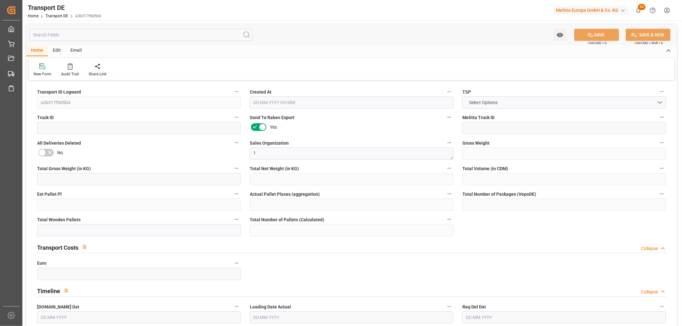
type input "6112"
type input "4899.84"
type input "3891.84"
type input "45319.68"
type input "32"
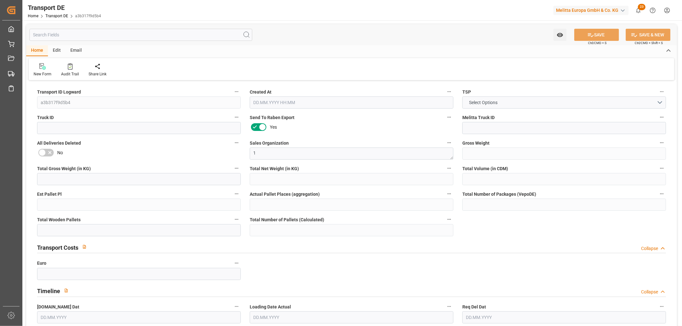
type input "0"
type input "32"
type input "0"
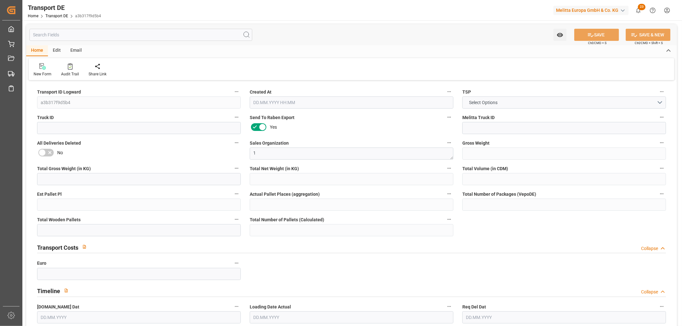
type input "97"
type input "0"
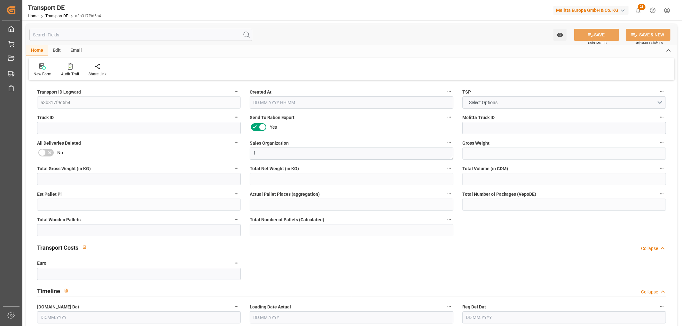
type input "0"
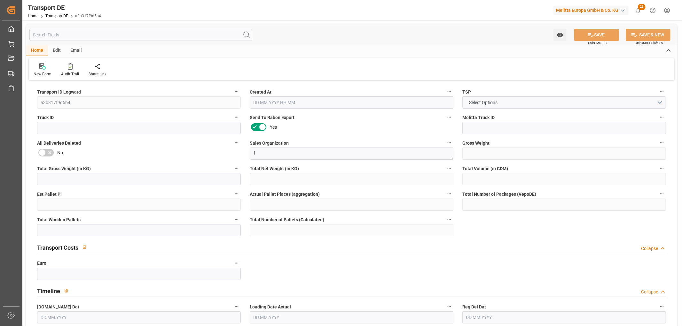
type input "0"
type input "32"
type input "0"
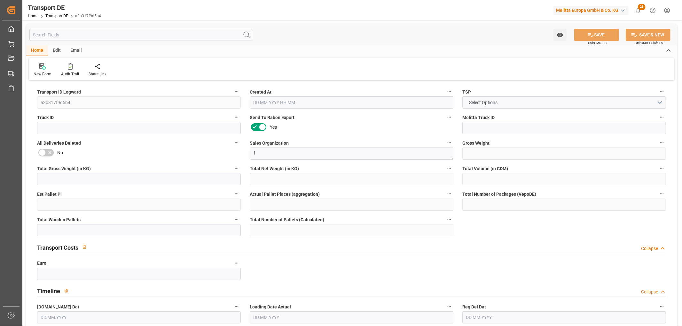
type input "0"
type input "1"
type input "0"
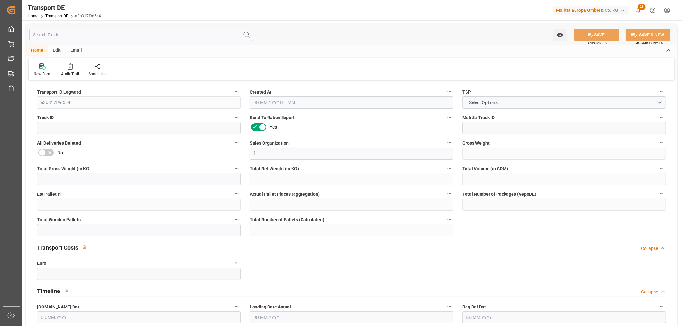
type input "1920"
type input "647.345"
type input "598.13"
type input "25.08.2025 13:19"
type input "18.09.2025"
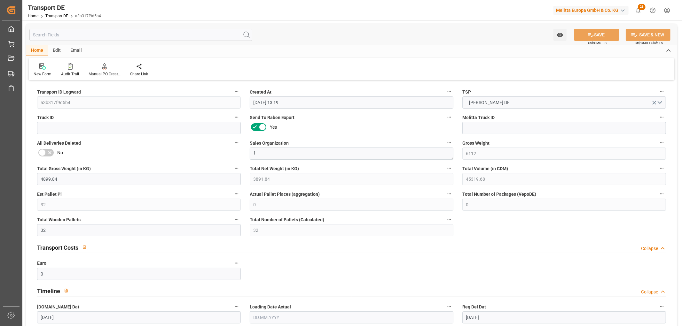
type input "22.09.2025"
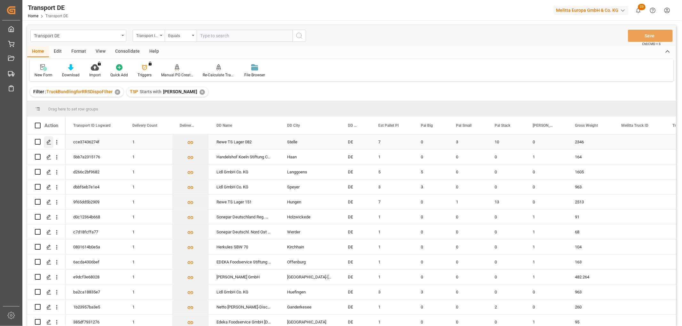
click at [47, 141] on icon "Press SPACE to select this row." at bounding box center [48, 142] width 5 height 5
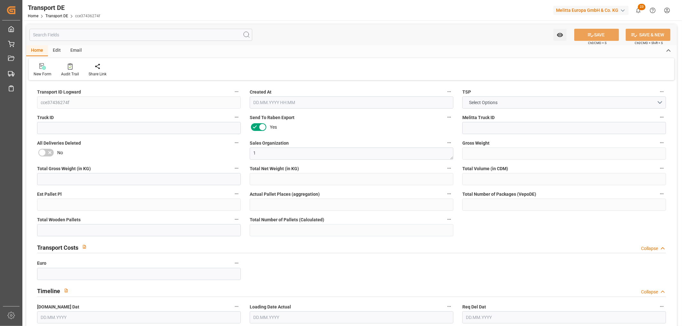
type input "2346"
type input "2017.91"
type input "1573.784"
type input "11031.492"
type input "7"
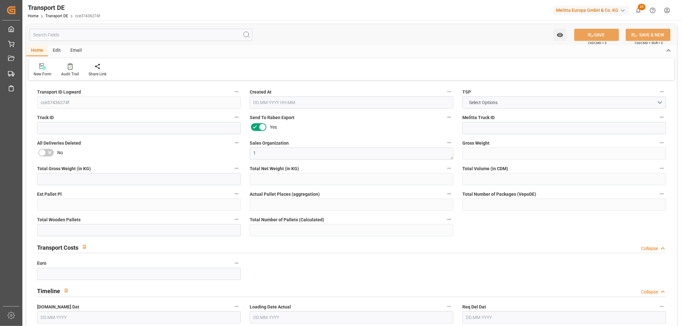
type input "0"
type input "13"
type input "11"
type input "0"
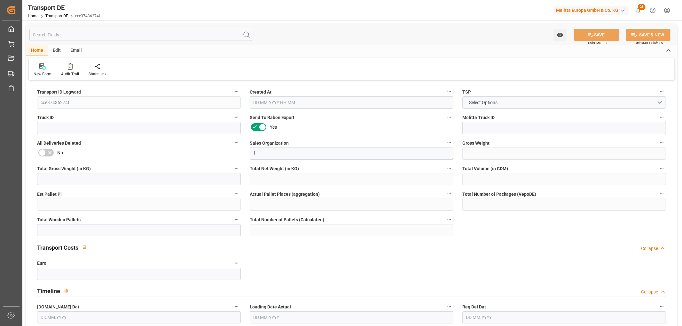
type input "21"
type input "0"
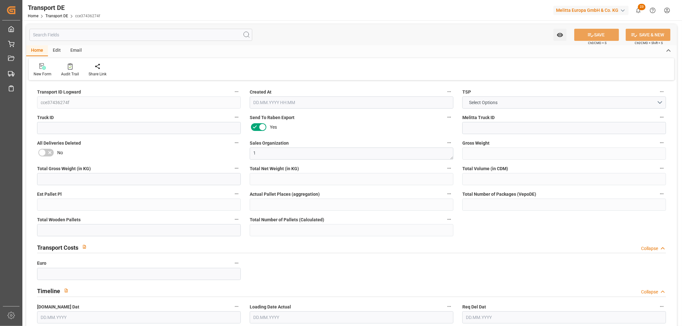
type input "0"
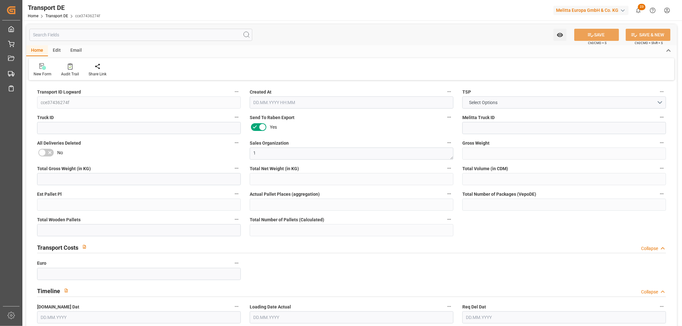
type input "0"
type input "3"
type input "10"
type input "0"
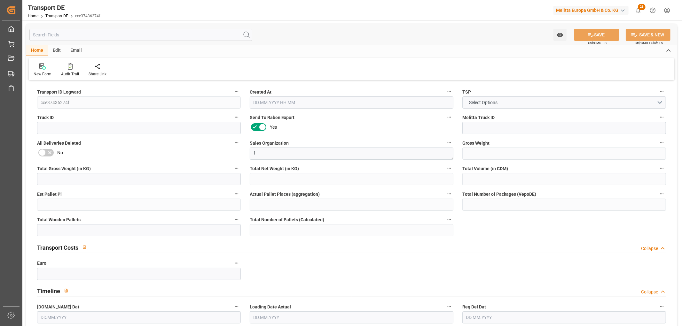
type input "0"
type input "1"
type input "0"
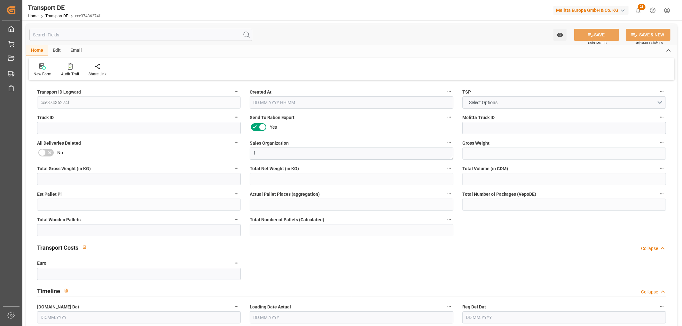
type input "867"
type input "261.752"
type input "242.84"
type input "15.09.2025 23:02"
type input "18.09.2025"
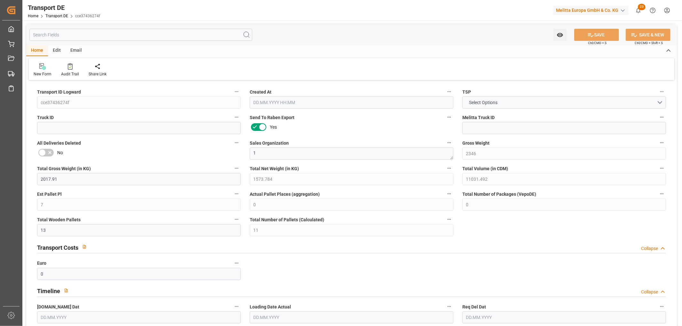
type input "22.09.2025"
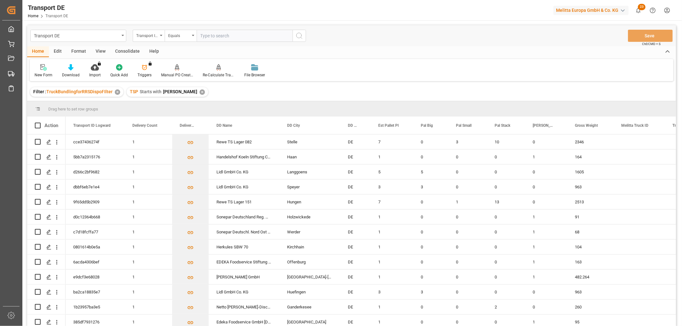
click at [200, 92] on div "✕" at bounding box center [202, 92] width 5 height 5
click at [147, 35] on div "Transport ID Logward" at bounding box center [147, 34] width 22 height 7
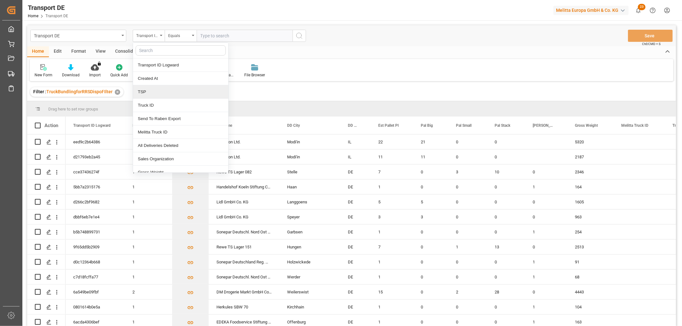
click at [149, 94] on div "TSP" at bounding box center [180, 91] width 95 height 13
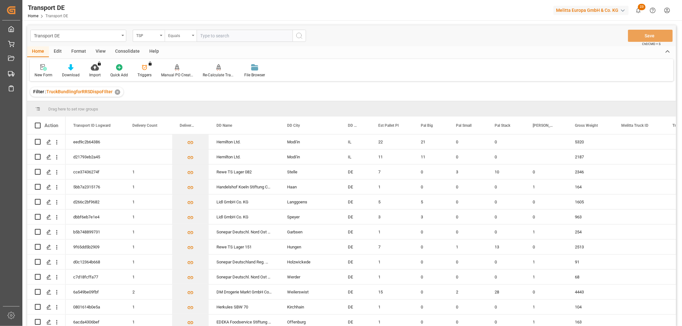
click at [178, 38] on div "Equals" at bounding box center [179, 34] width 22 height 7
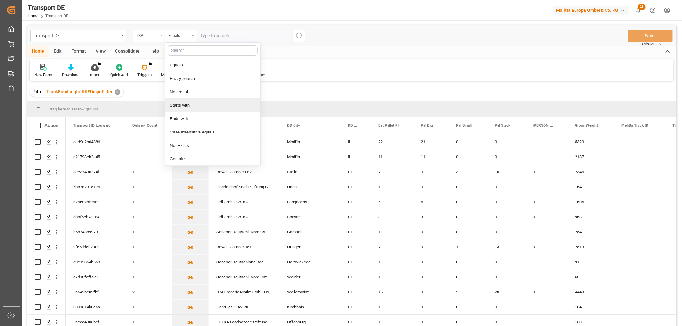
click at [173, 107] on div "Starts with" at bounding box center [212, 105] width 95 height 13
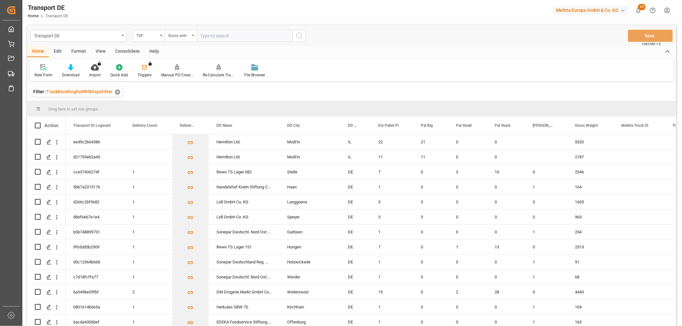
click at [210, 35] on input "text" at bounding box center [245, 36] width 96 height 12
type input "Raben PL"
click at [297, 37] on icon "search button" at bounding box center [299, 36] width 8 height 8
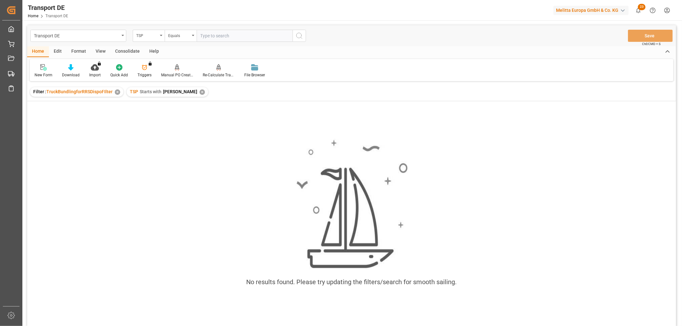
click at [200, 91] on div "✕" at bounding box center [202, 92] width 5 height 5
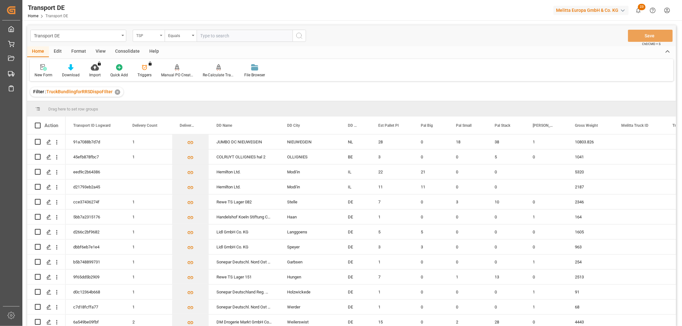
click at [142, 35] on div "TSP" at bounding box center [147, 34] width 22 height 7
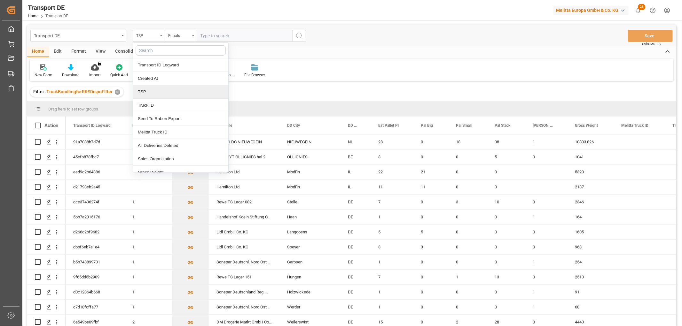
click at [141, 95] on div "TSP" at bounding box center [180, 91] width 95 height 13
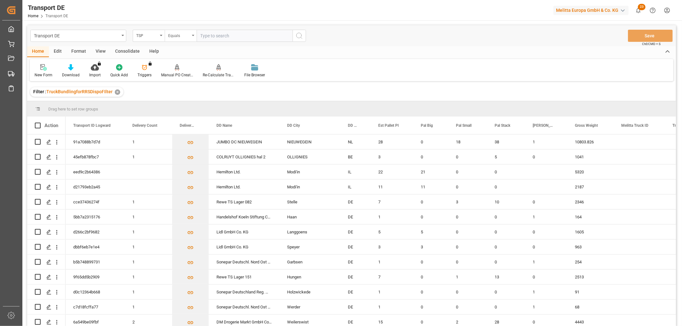
click at [177, 36] on div "Equals" at bounding box center [179, 34] width 22 height 7
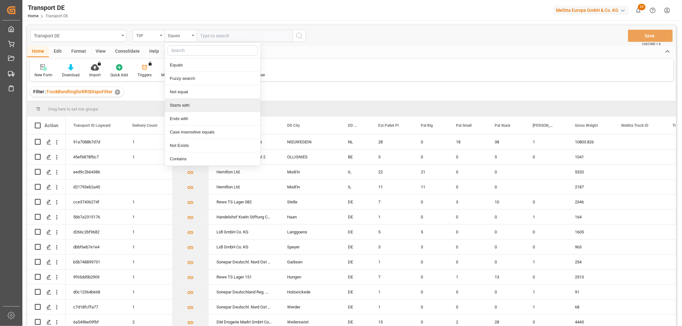
click at [183, 108] on div "Starts with" at bounding box center [212, 105] width 95 height 13
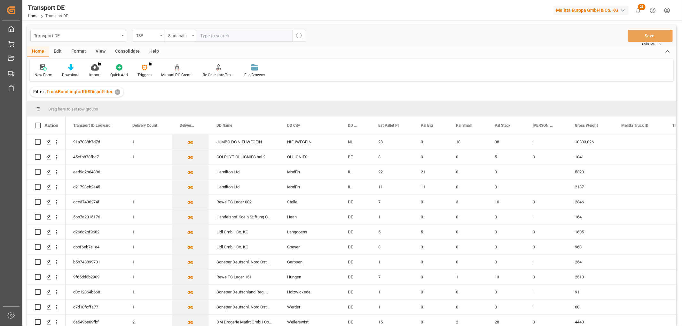
click at [208, 37] on input "text" at bounding box center [245, 36] width 96 height 12
type input "Self pickup DE"
click at [301, 34] on circle "search button" at bounding box center [298, 35] width 5 height 5
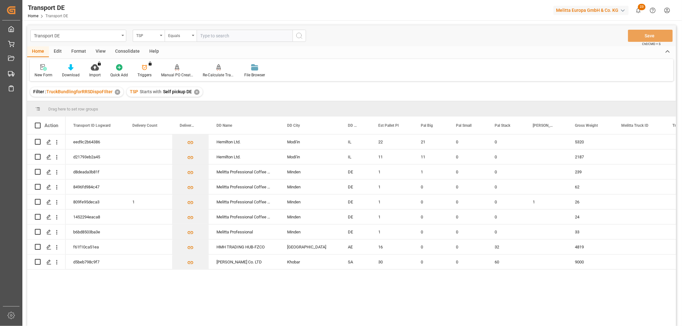
click at [196, 92] on div "✕" at bounding box center [196, 92] width 5 height 5
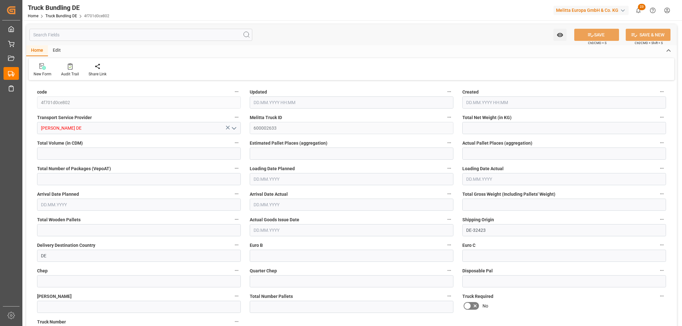
type input "2495.042"
type input "57293.06"
type input "33"
type input "0"
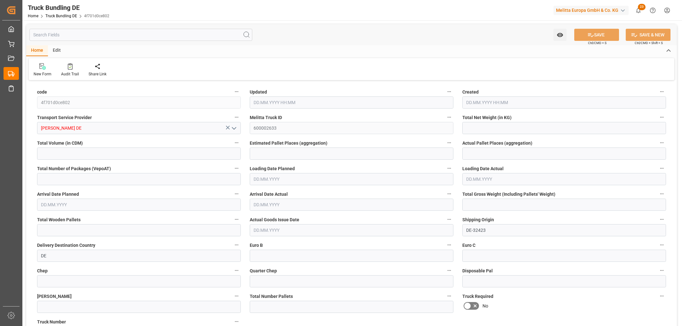
type input "5586.24"
type input "79"
type input "0"
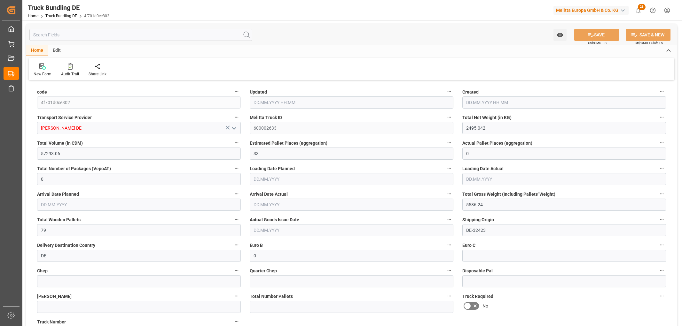
type input "0"
type input "16.09.2025 09:58"
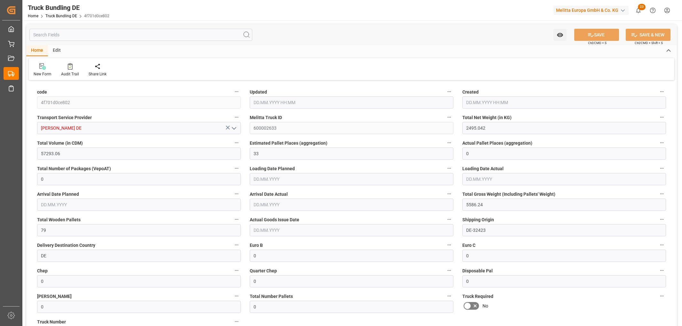
type input "16.09.2025 09:58"
type input "18.09.2025"
type input "22.09.2025"
type input "16.09.2025"
type input "6994.944"
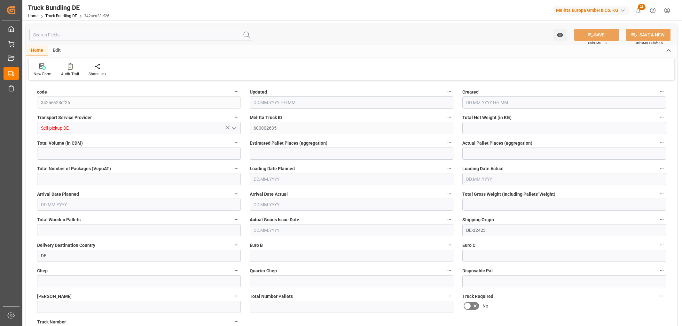
type input "54220.32"
type input "33"
type input "0"
type input "9537"
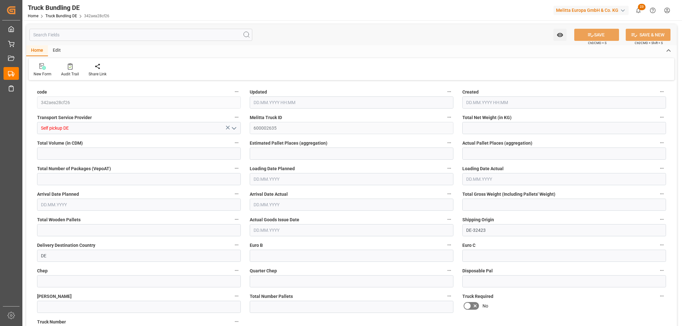
type input "33"
type input "0"
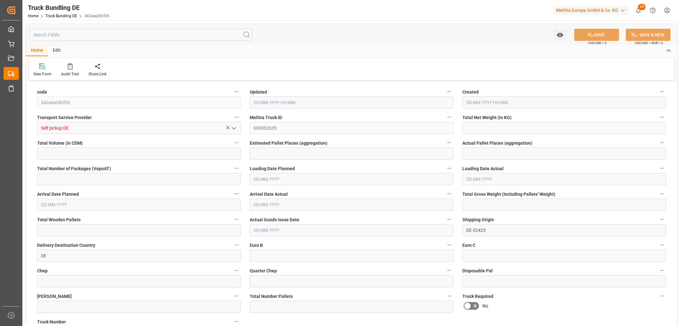
type input "0"
type input "16.09.2025 10:39"
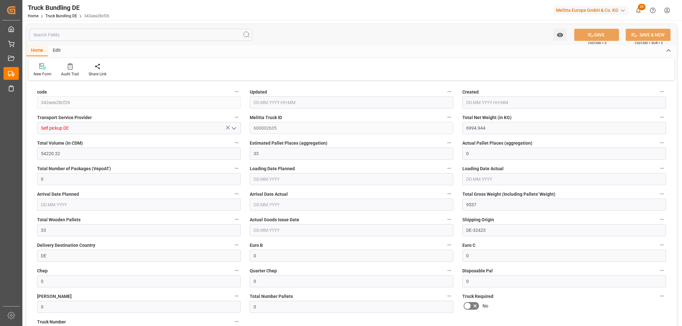
type input "19.09.2025"
type input "22.09.2025"
type input "[DATE]"
type input "2.959"
type input "165.84"
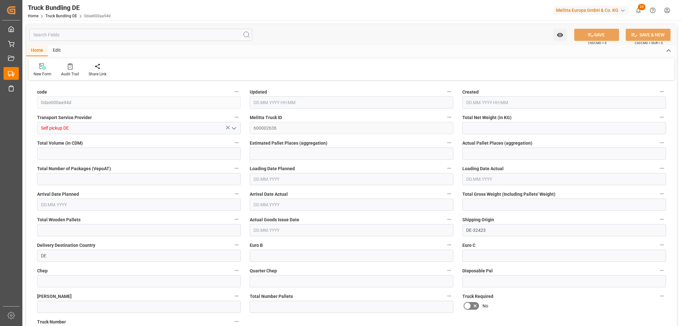
type input "1"
type input "0"
type input "28"
type input "1"
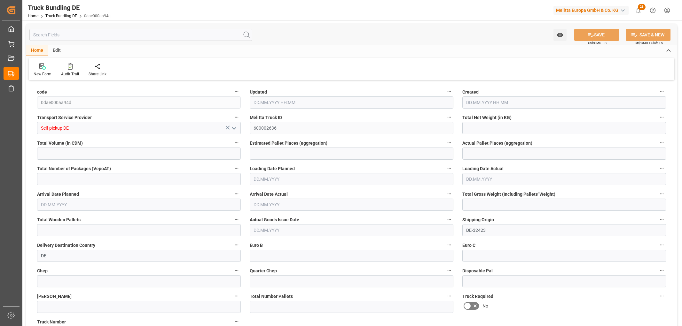
type input "0"
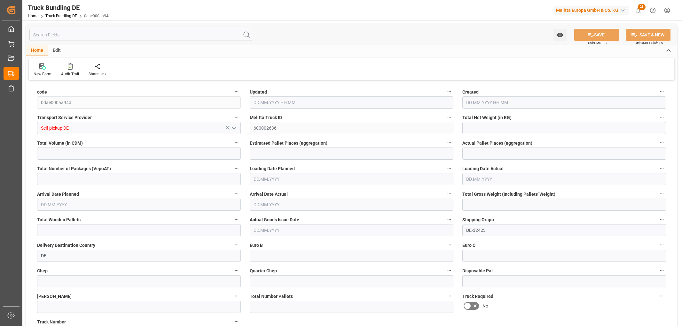
type input "0"
type input "16.09.2025 10:43"
type input "[DATE]"
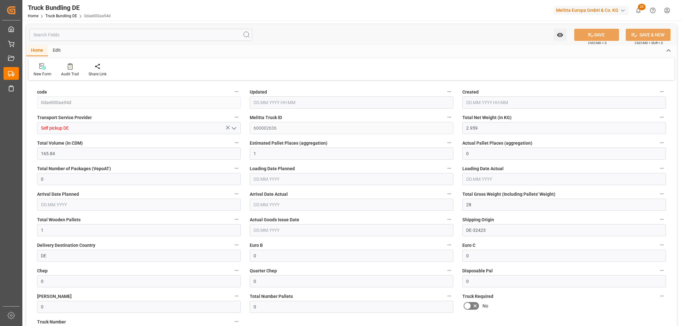
type input "[DATE]"
type input "[DATE] 10:43"
type input "[DATE]"
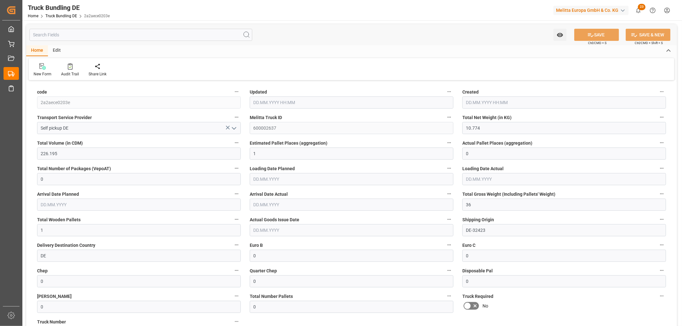
type input "[DATE]"
type input "34.392"
type input "386.64"
type input "1"
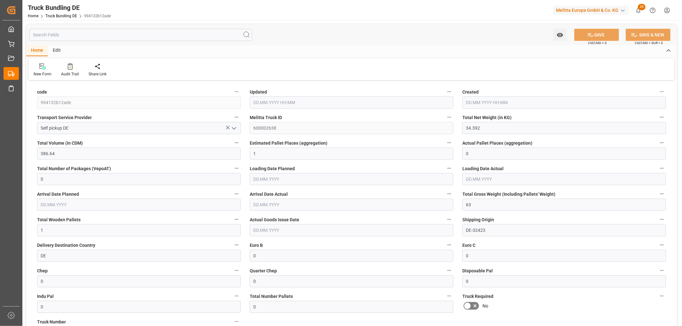
type input "0"
type input "63"
type input "1"
type input "0"
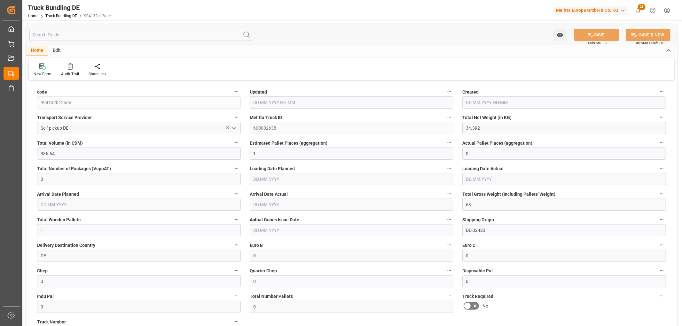
type input "0"
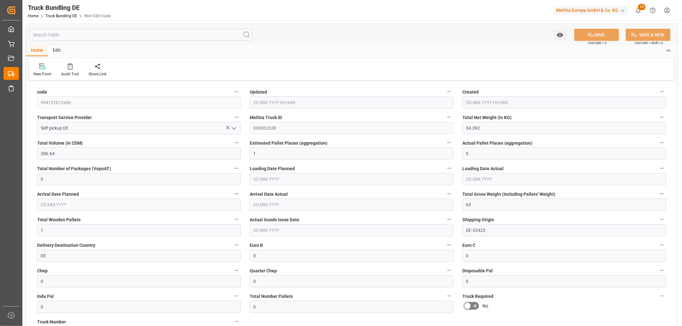
type input "0"
type input "[DATE] 10:45"
type input "[DATE]"
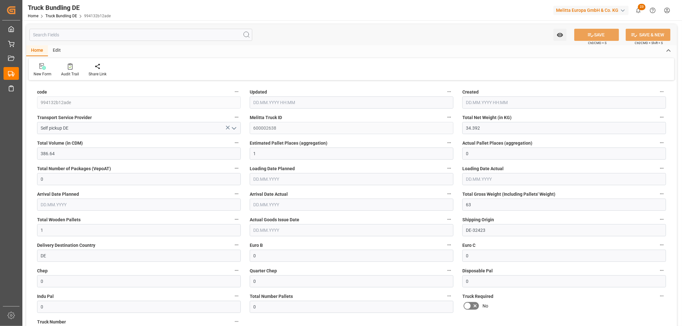
type input "[DATE]"
